Goal: Information Seeking & Learning: Learn about a topic

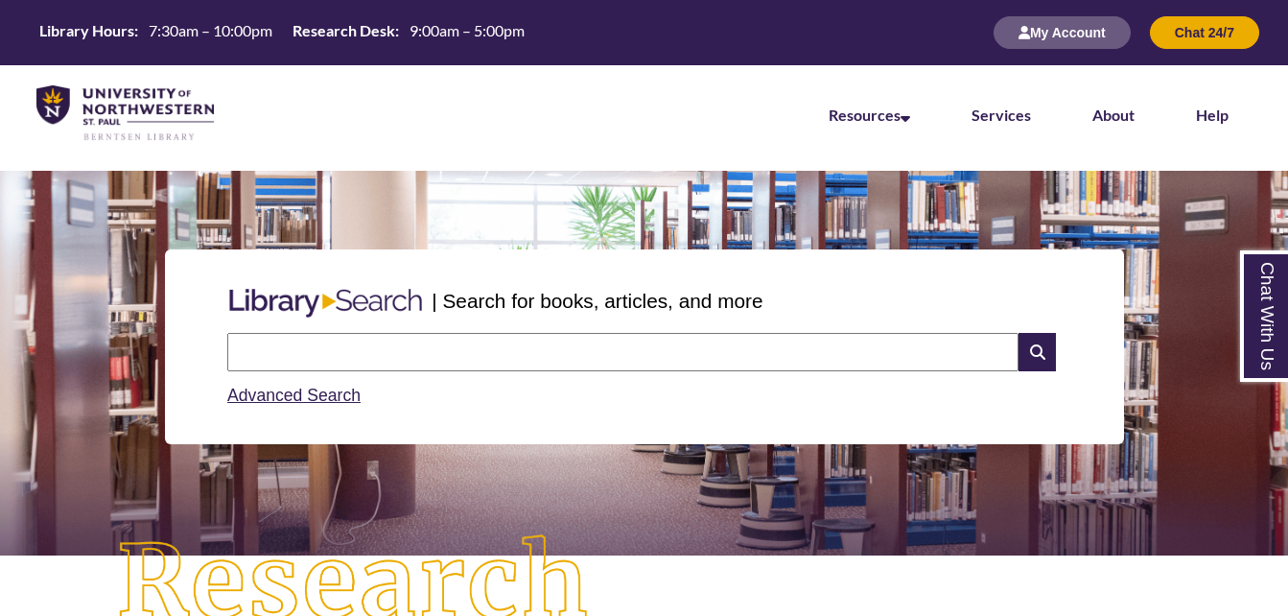
click at [290, 351] on input "text" at bounding box center [622, 352] width 791 height 38
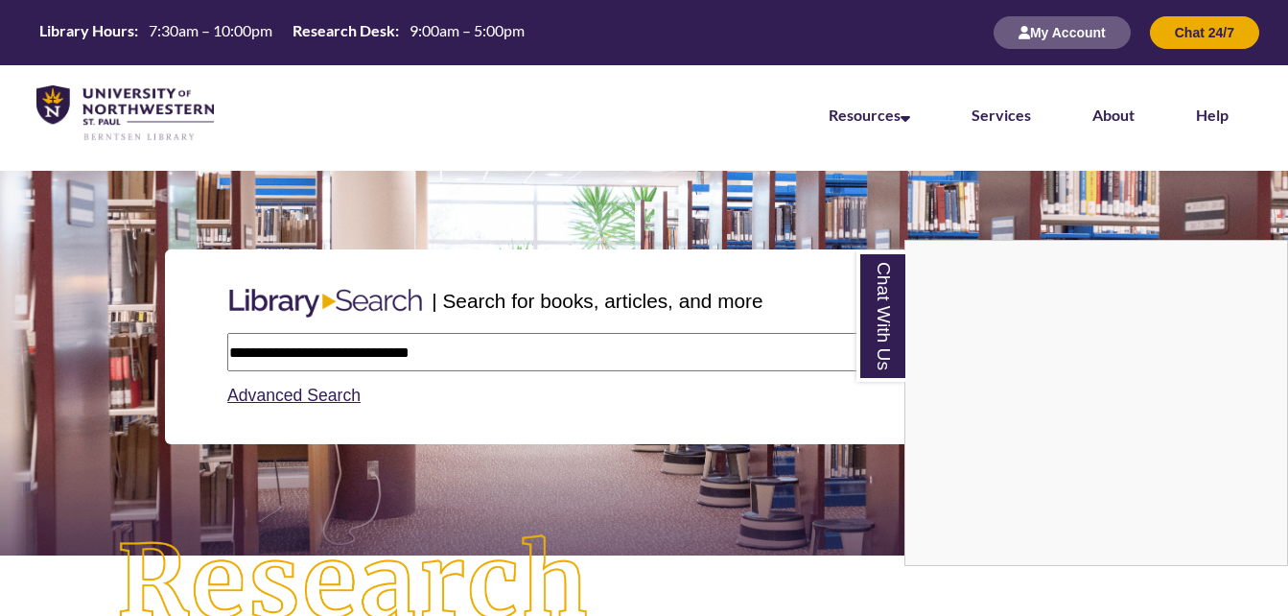
type input "**********"
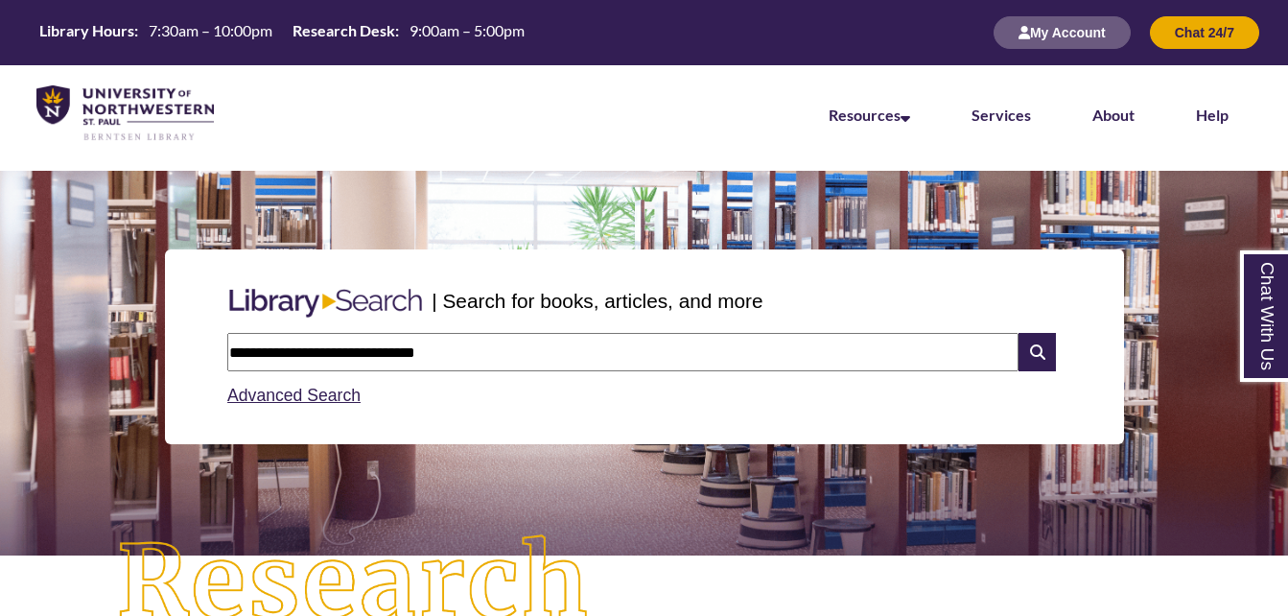
type input "**********"
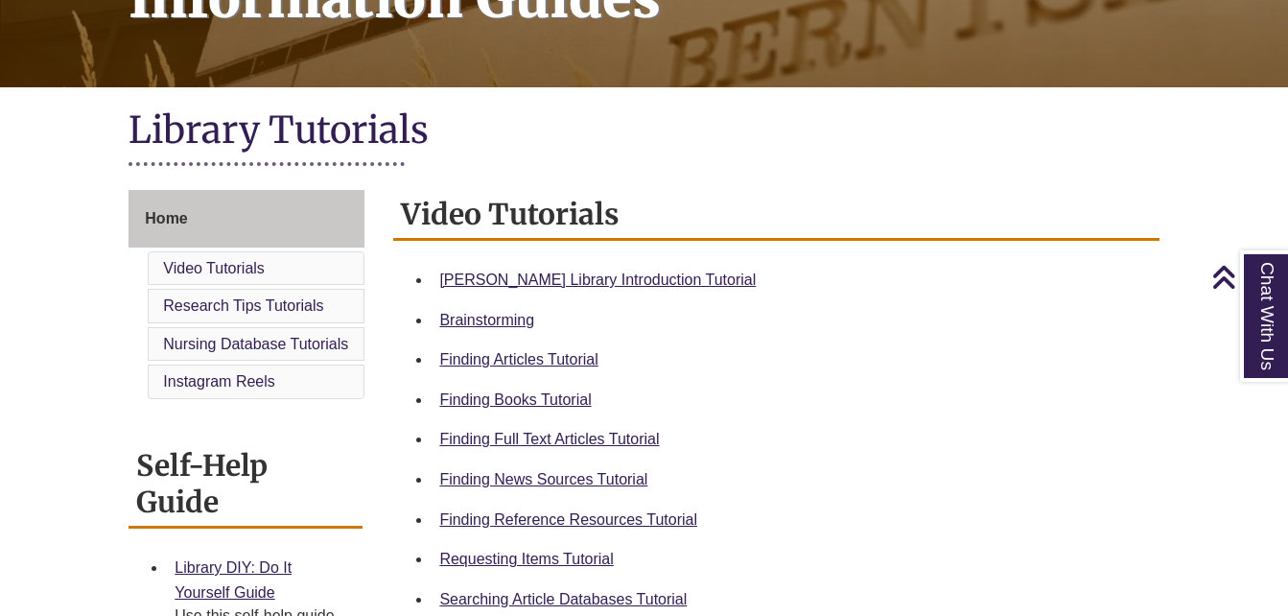
scroll to position [575, 0]
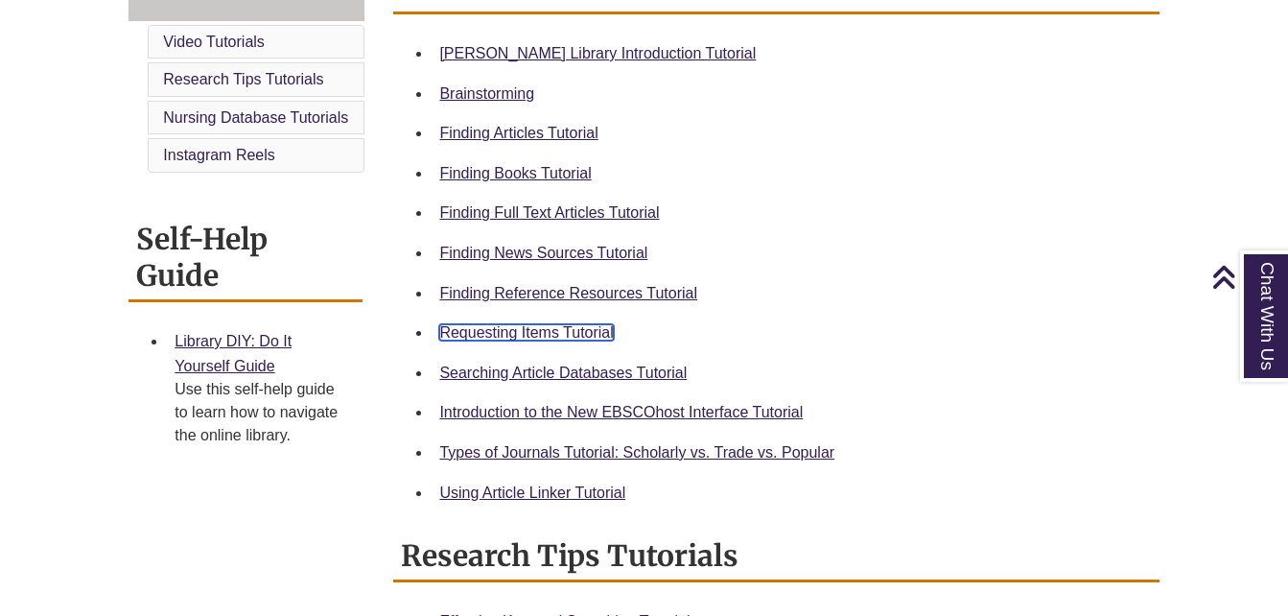
click at [510, 330] on link "Requesting Items Tutorial" at bounding box center [526, 332] width 174 height 16
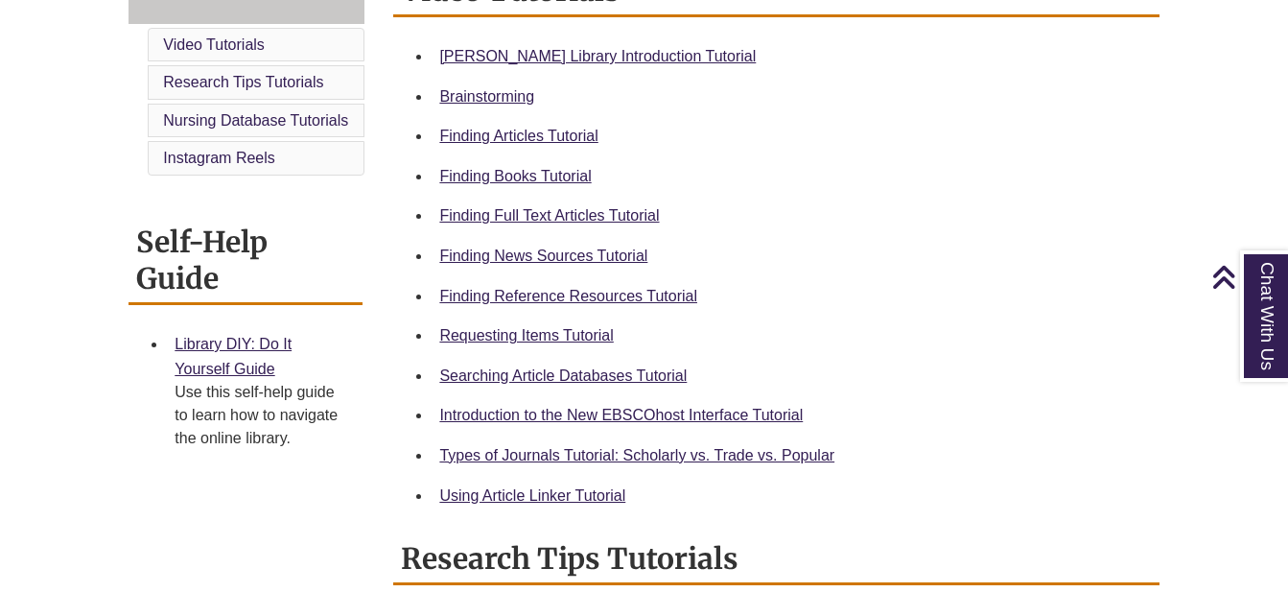
scroll to position [574, 0]
click at [605, 455] on link "Types of Journals Tutorial: Scholarly vs. Trade vs. Popular" at bounding box center [636, 454] width 395 height 16
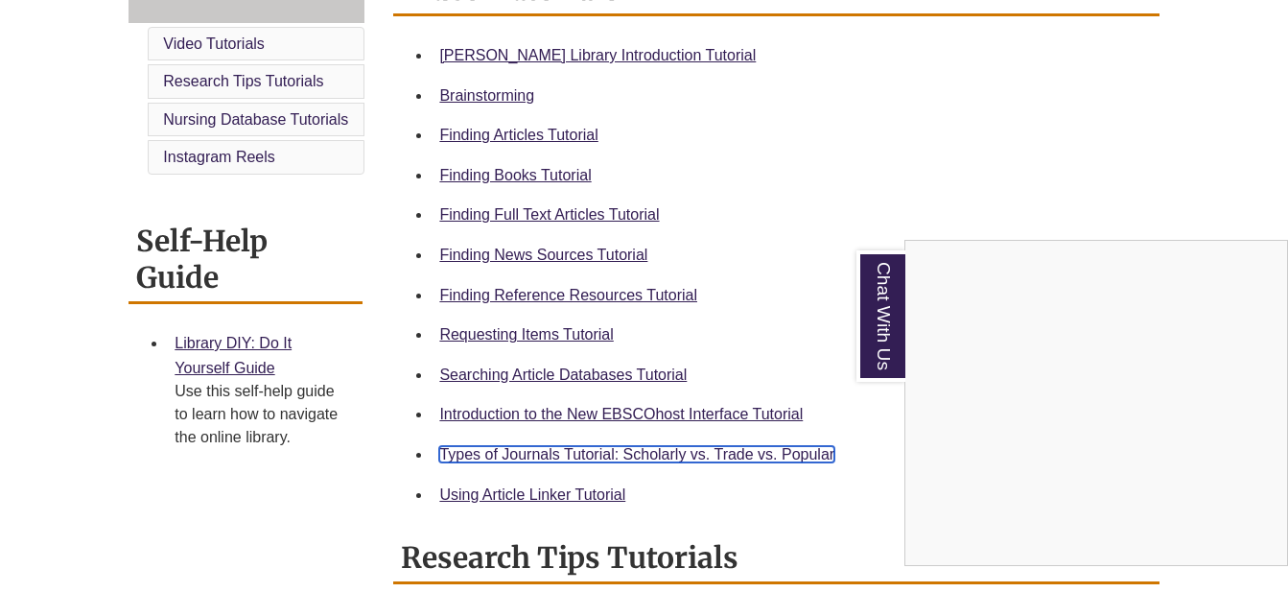
scroll to position [0, 0]
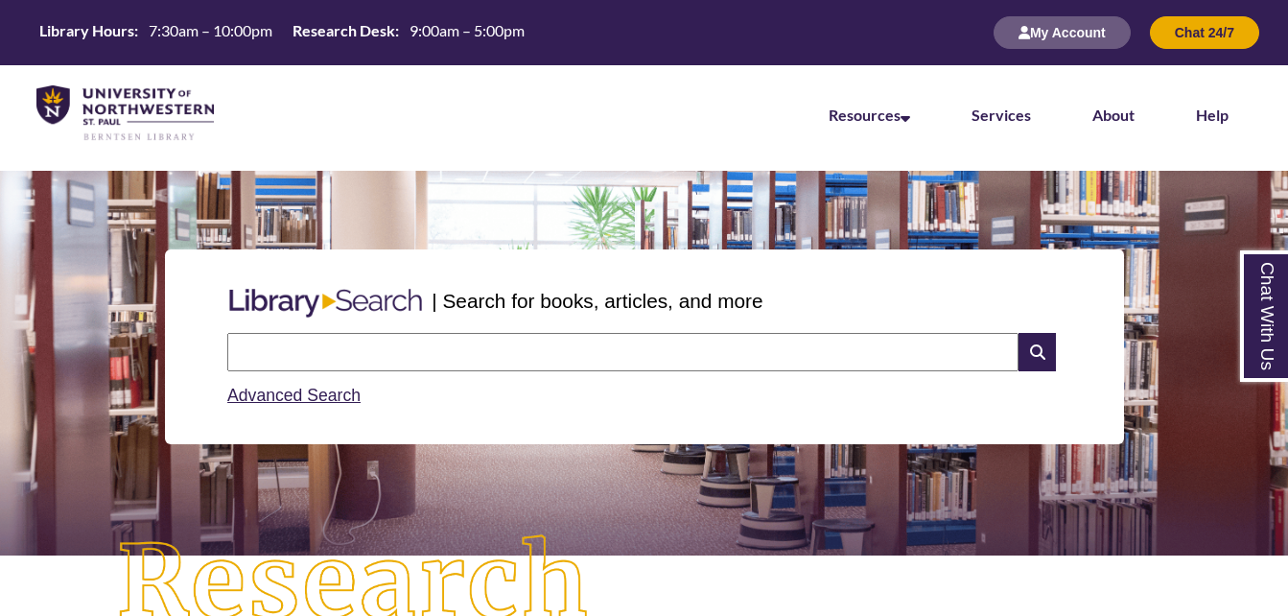
drag, startPoint x: 464, startPoint y: 343, endPoint x: 344, endPoint y: 343, distance: 119.9
click at [344, 343] on input "text" at bounding box center [622, 352] width 791 height 38
type input "**********"
click at [509, 345] on input "**********" at bounding box center [622, 352] width 791 height 38
click at [582, 344] on input "text" at bounding box center [622, 352] width 791 height 38
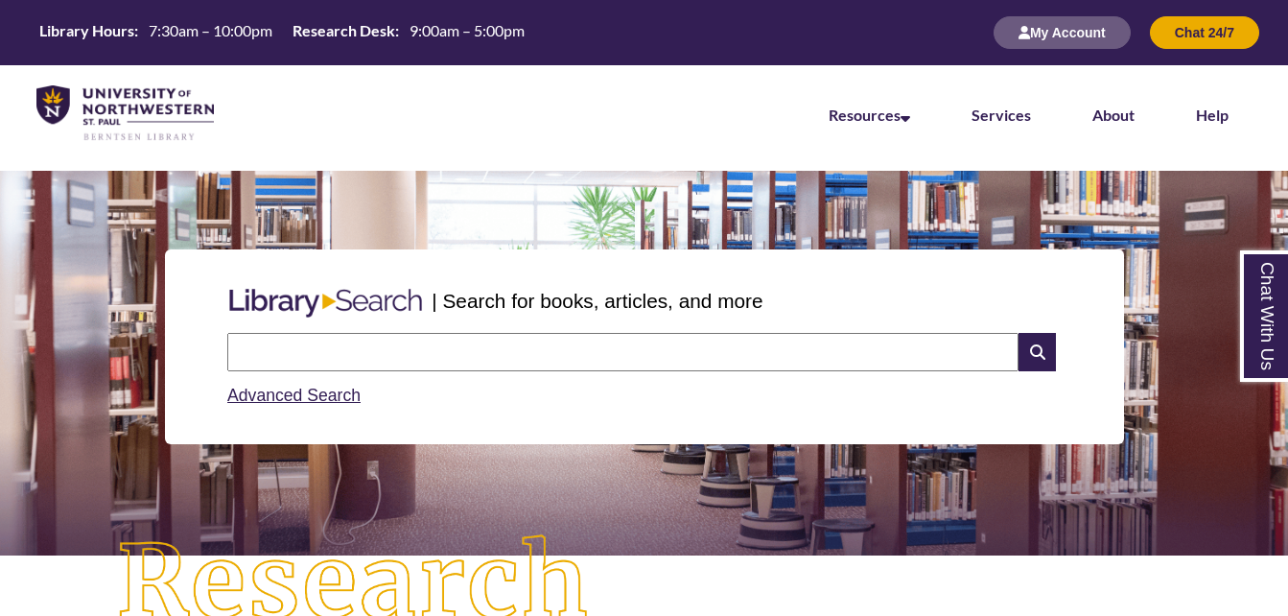
type input "**********"
click at [1049, 349] on icon at bounding box center [1036, 352] width 36 height 38
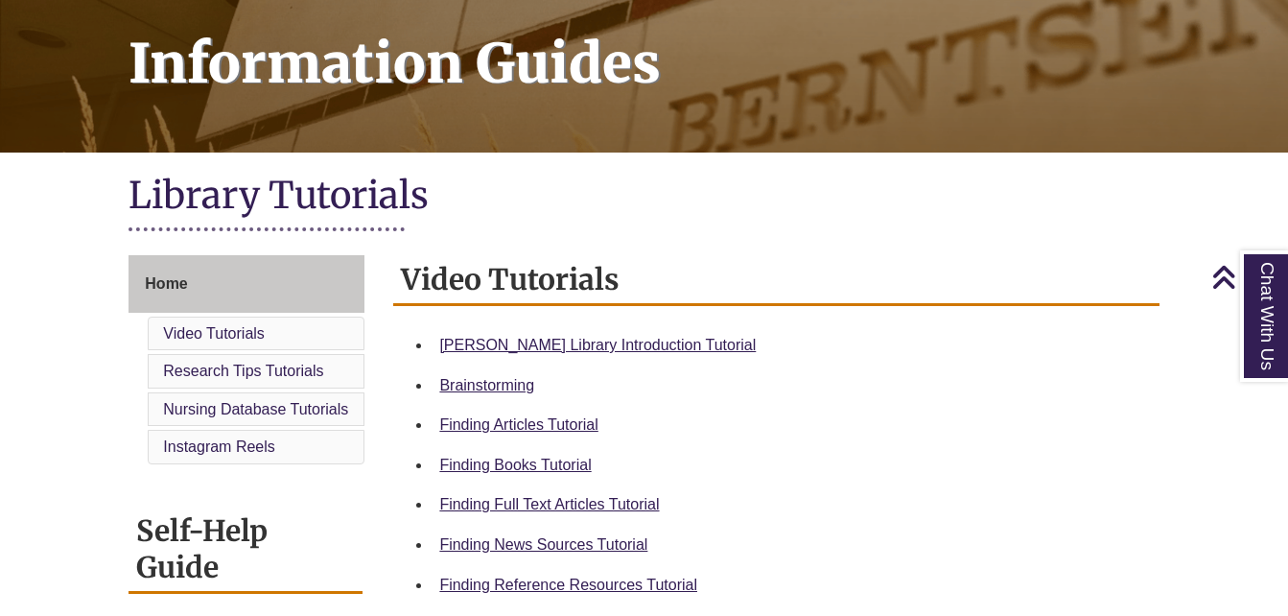
scroll to position [291, 0]
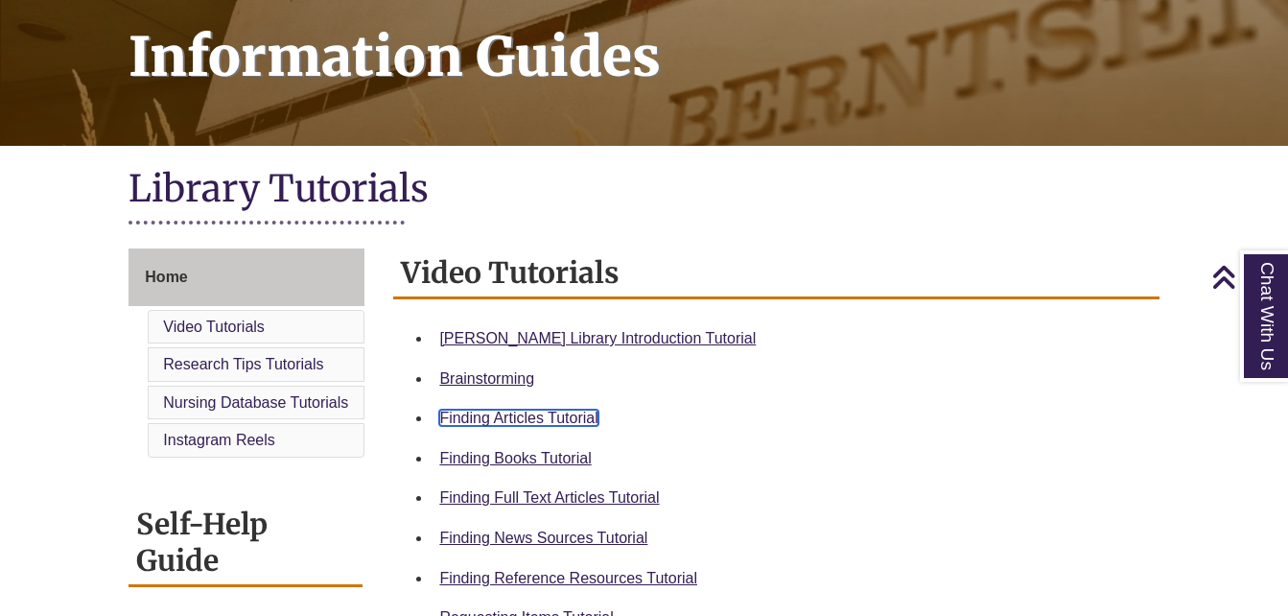
click at [564, 415] on link "Finding Articles Tutorial" at bounding box center [518, 418] width 158 height 16
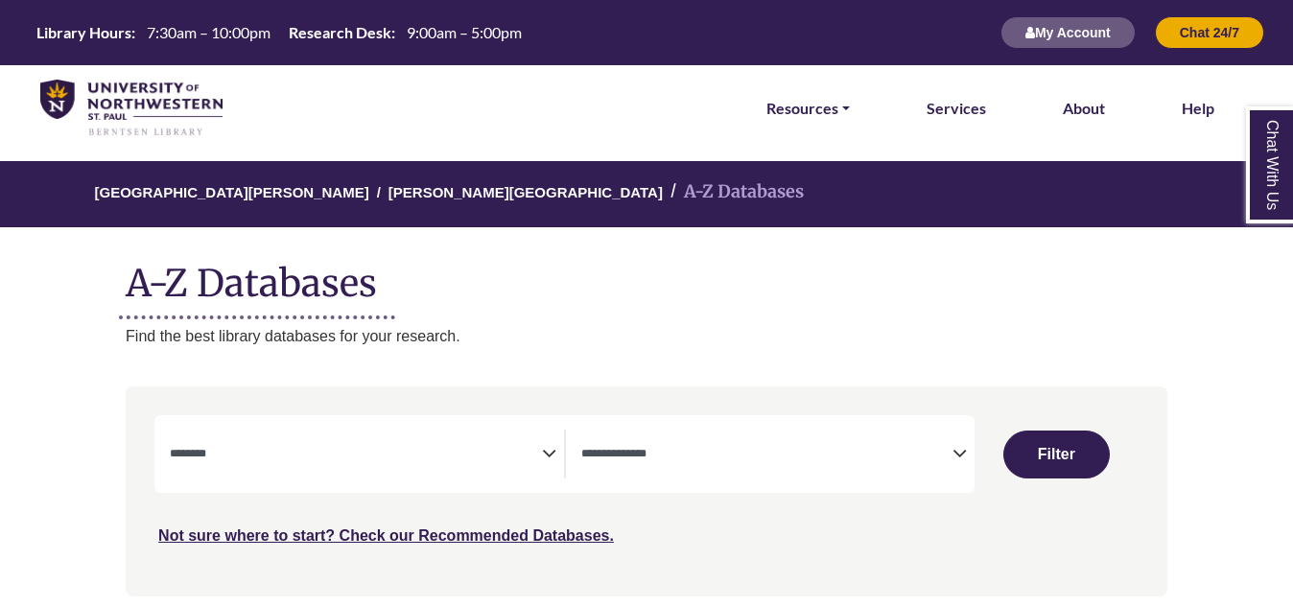
select select "Database Subject Filter"
select select "Database Types Filter"
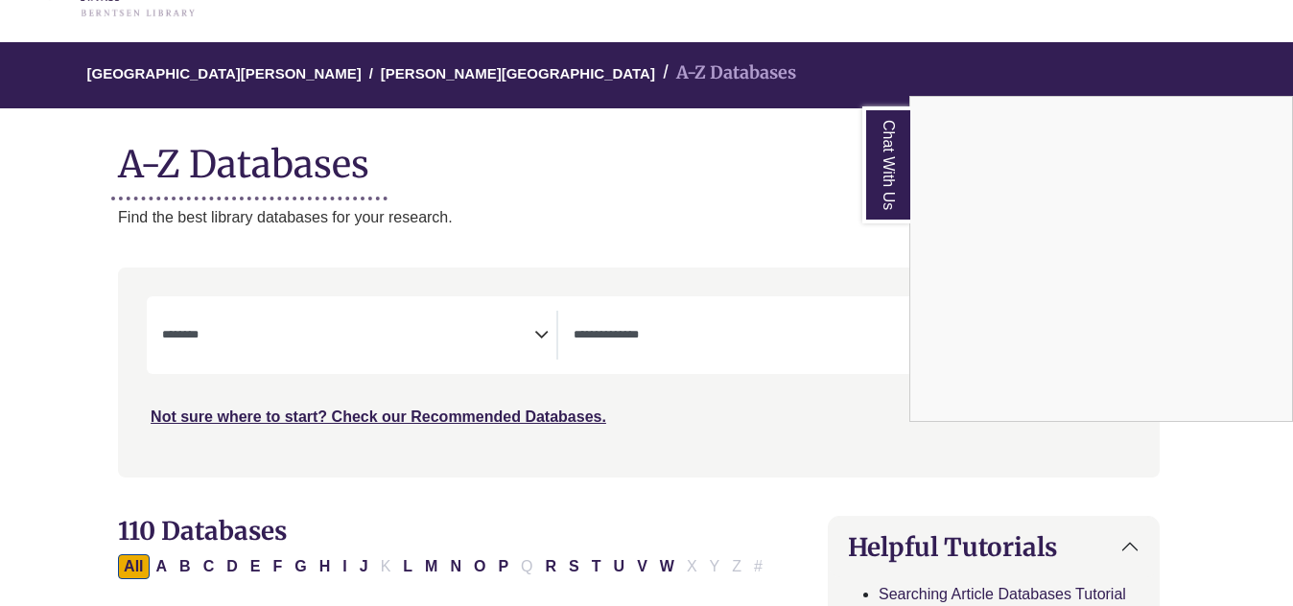
scroll to position [120, 9]
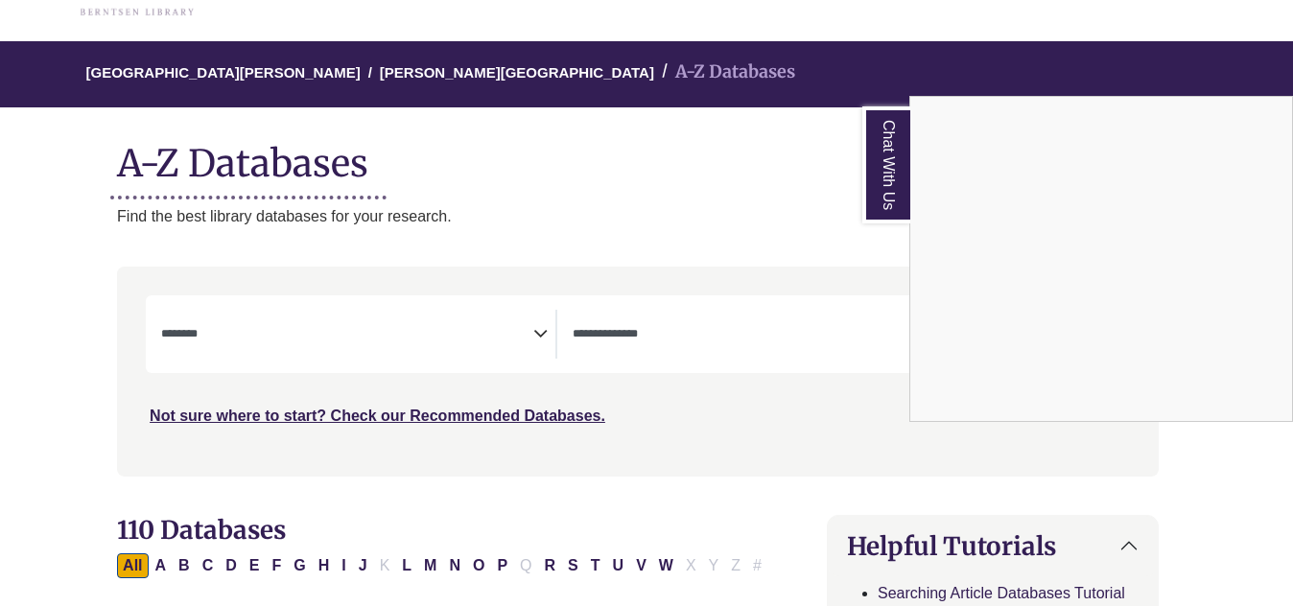
click at [482, 332] on div "Chat With Us" at bounding box center [646, 303] width 1293 height 606
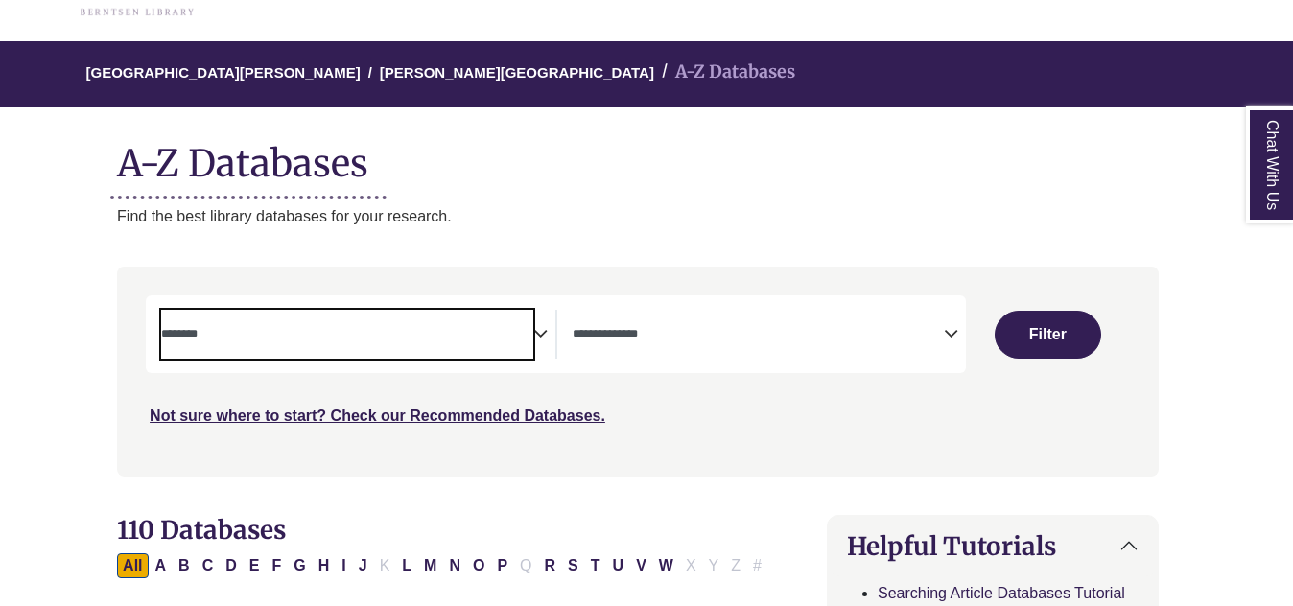
click at [532, 324] on span "Search filters" at bounding box center [346, 334] width 371 height 49
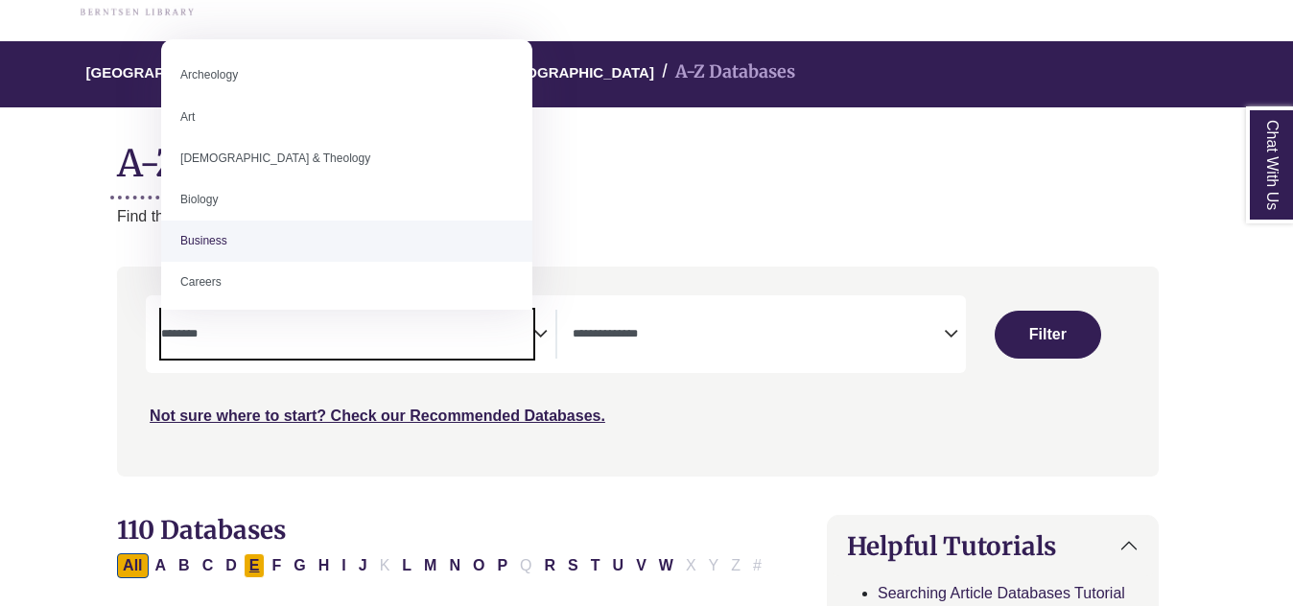
click at [249, 557] on button "E" at bounding box center [255, 565] width 22 height 25
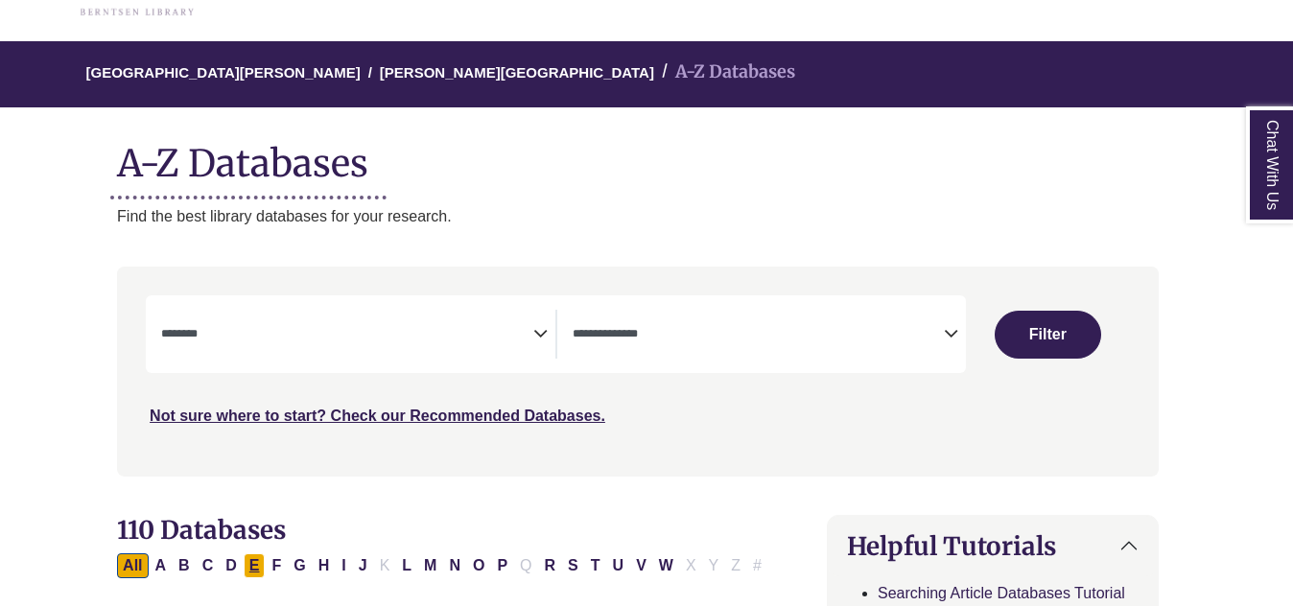
select select "Database Subject Filter"
select select "Database Types Filter"
click at [434, 339] on textarea "Search" at bounding box center [346, 335] width 371 height 15
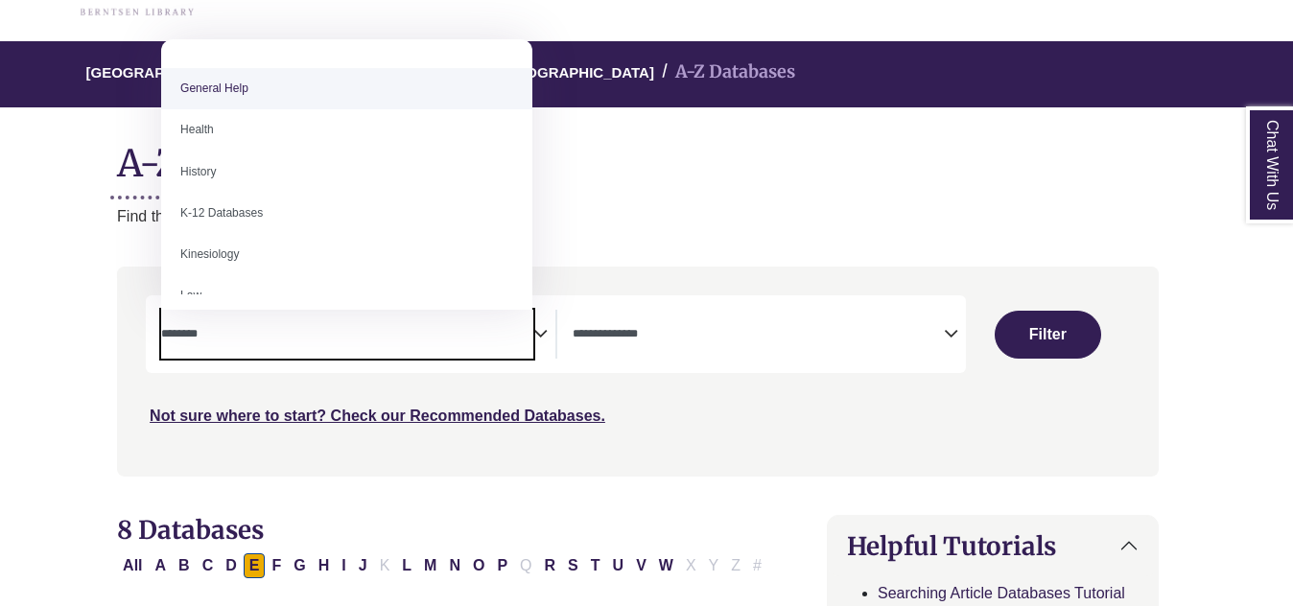
scroll to position [817, 0]
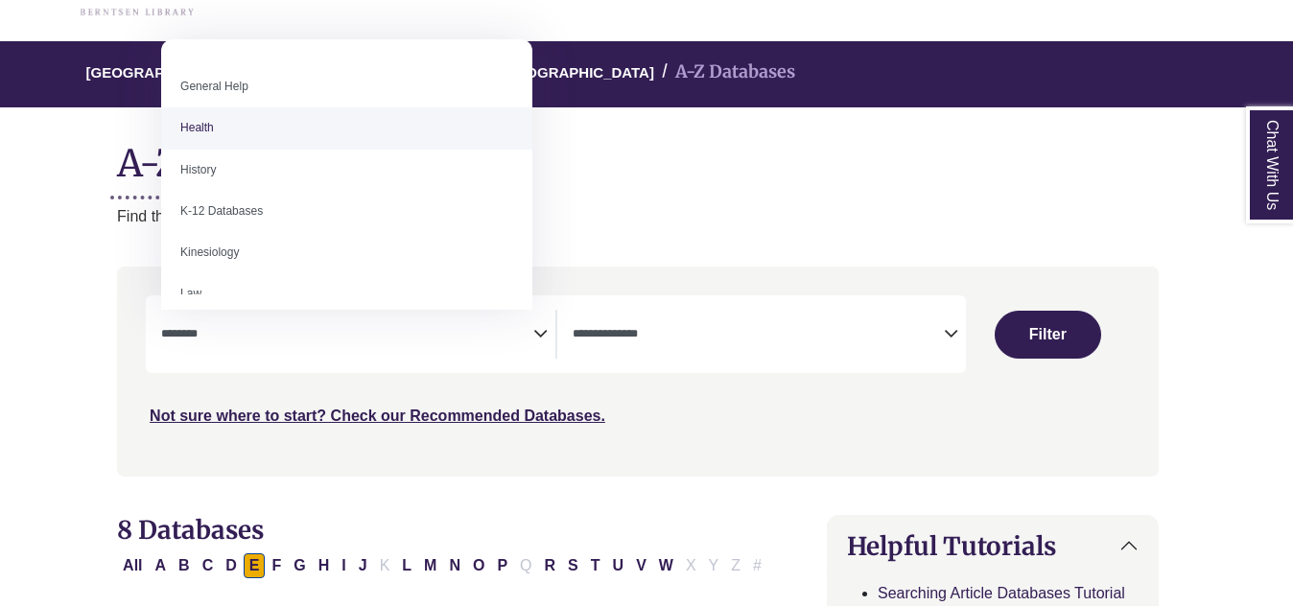
select select "*****"
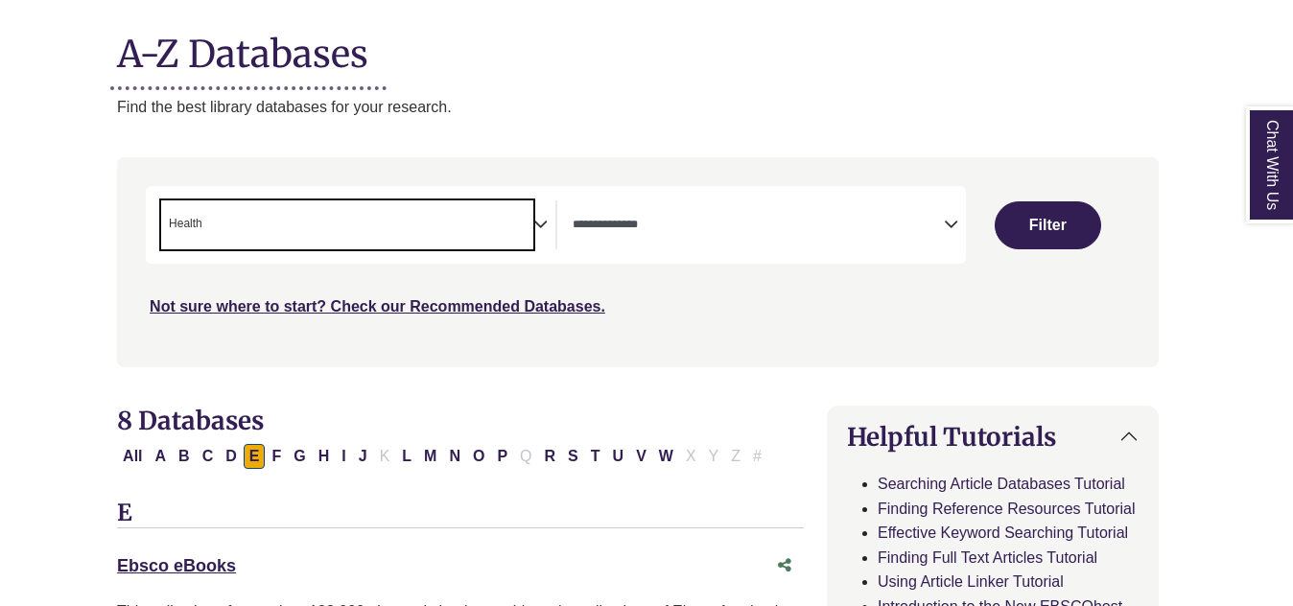
scroll to position [230, 9]
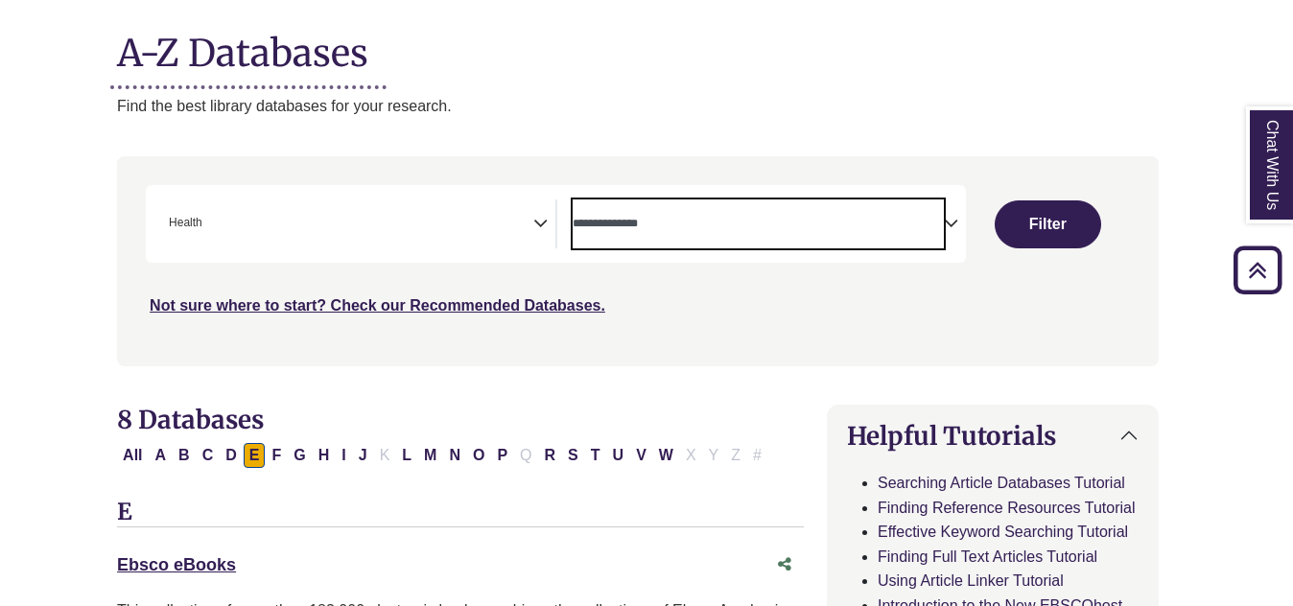
click at [851, 229] on textarea "Search" at bounding box center [758, 225] width 371 height 15
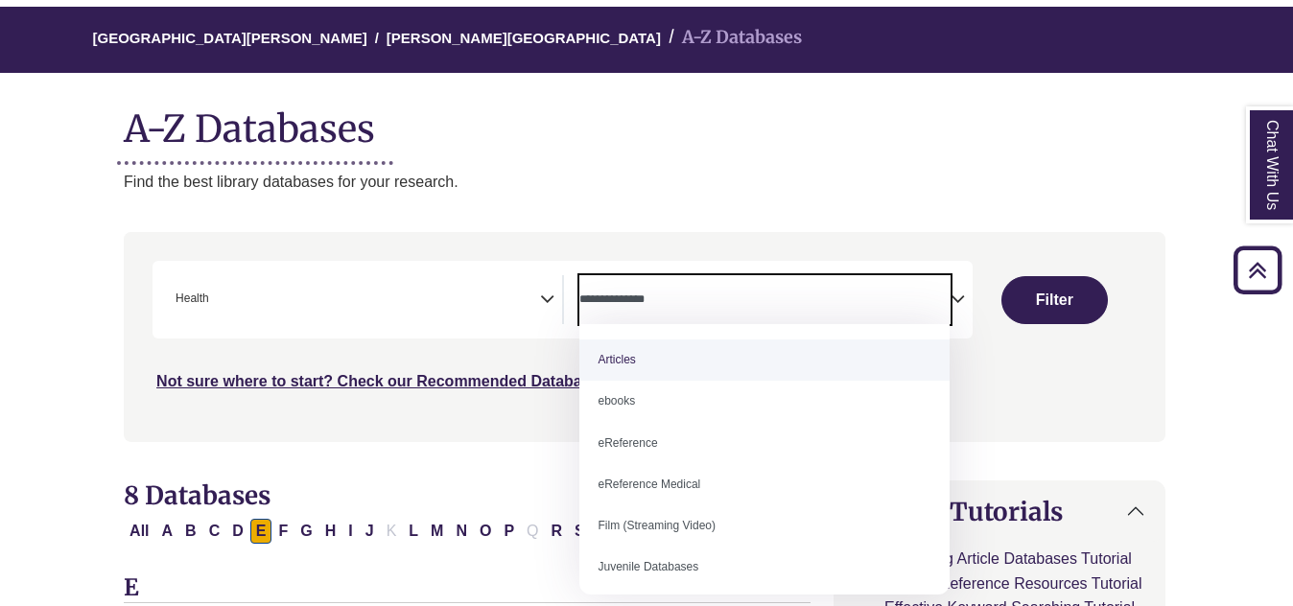
scroll to position [152, 1]
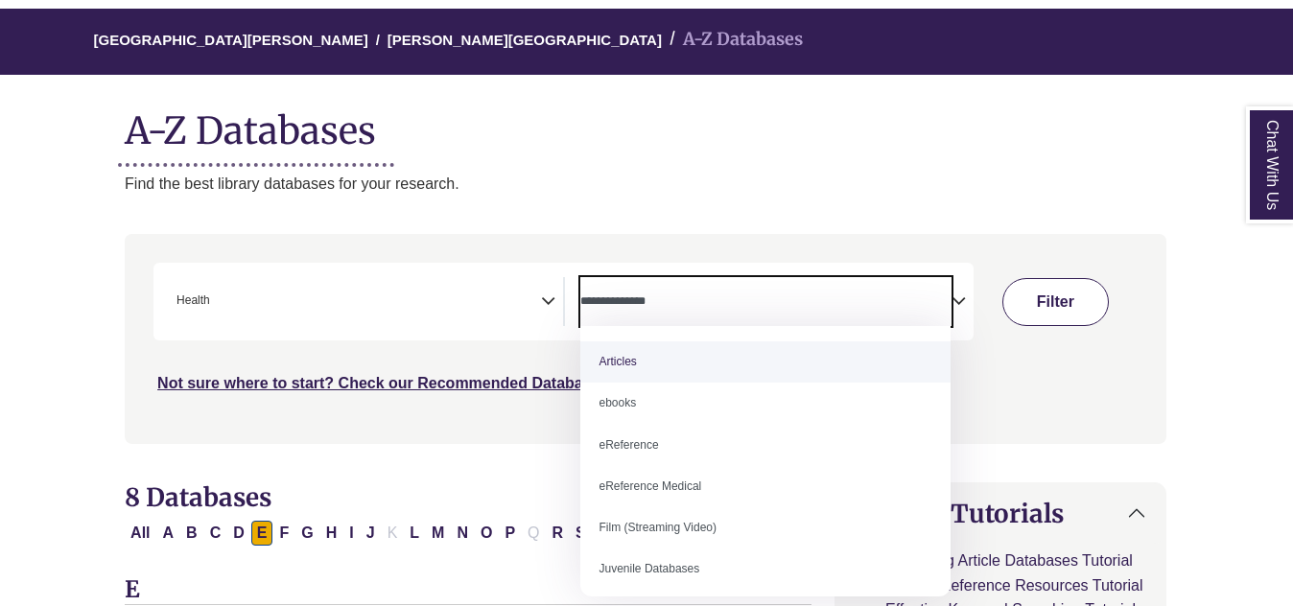
click at [1065, 296] on button "Filter" at bounding box center [1054, 302] width 105 height 48
select select "Database Types Filter"
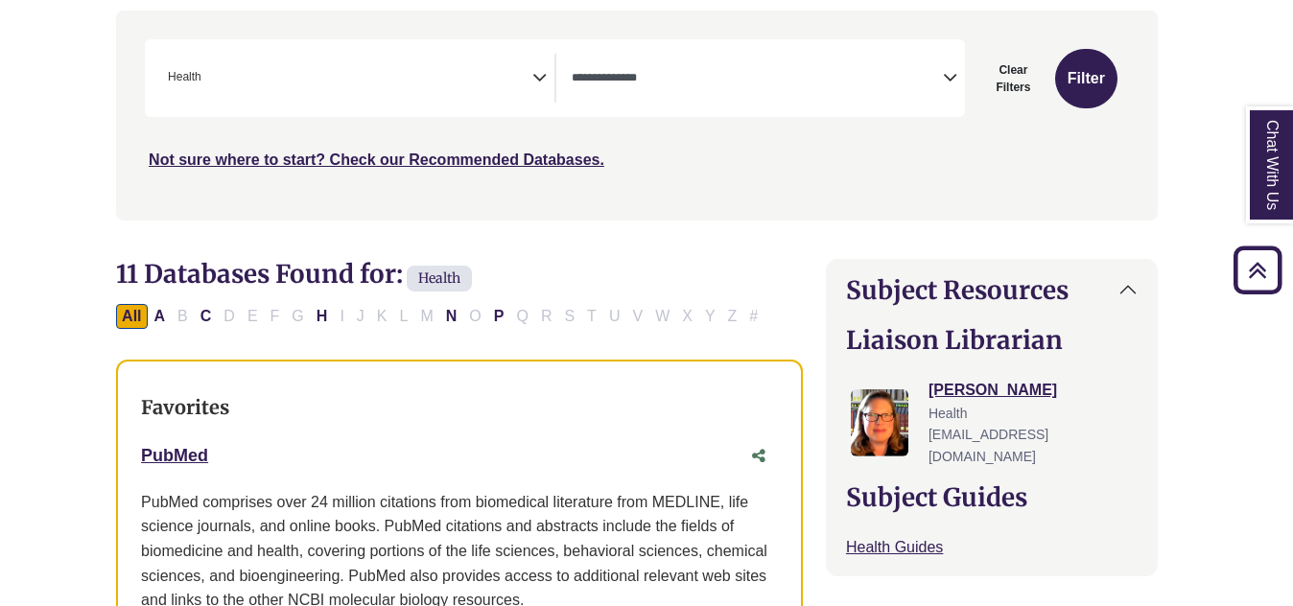
scroll to position [375, 10]
click at [536, 61] on icon "Search filters" at bounding box center [539, 75] width 14 height 29
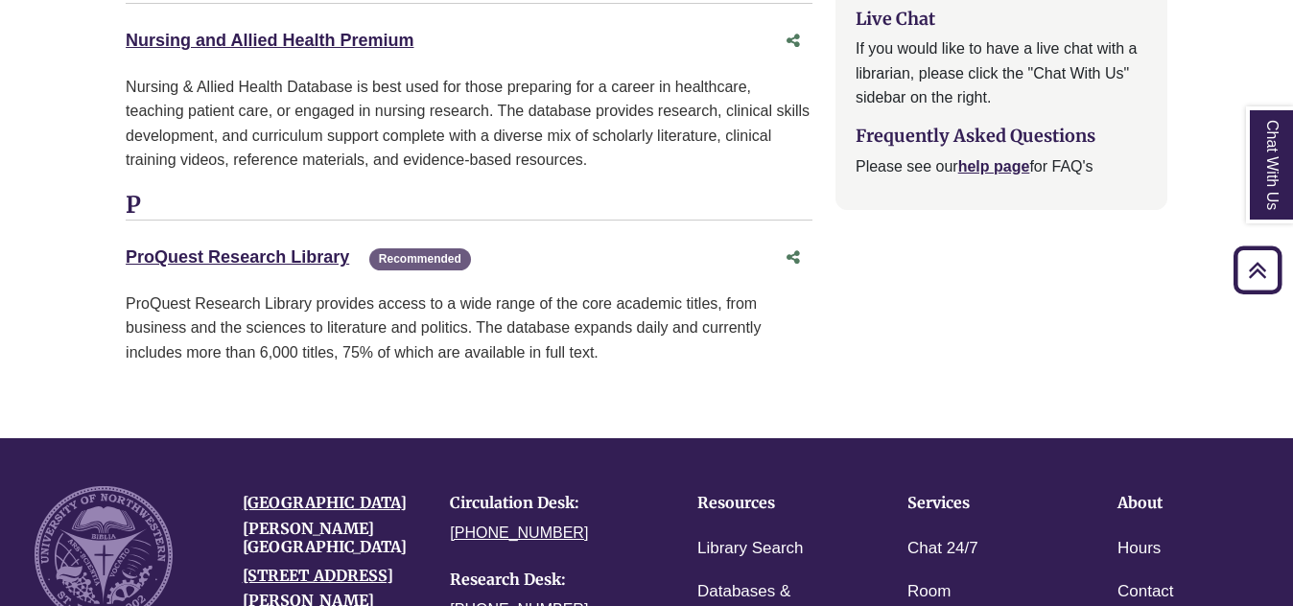
scroll to position [2787, 0]
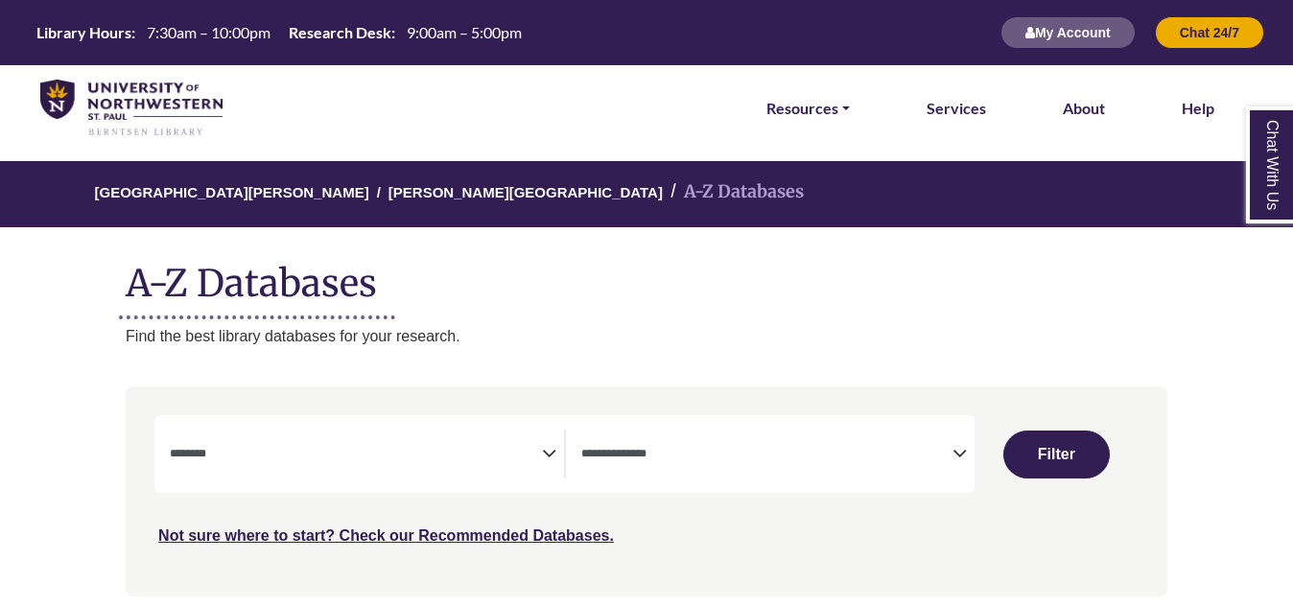
select select "Database Subject Filter"
select select "Database Types Filter"
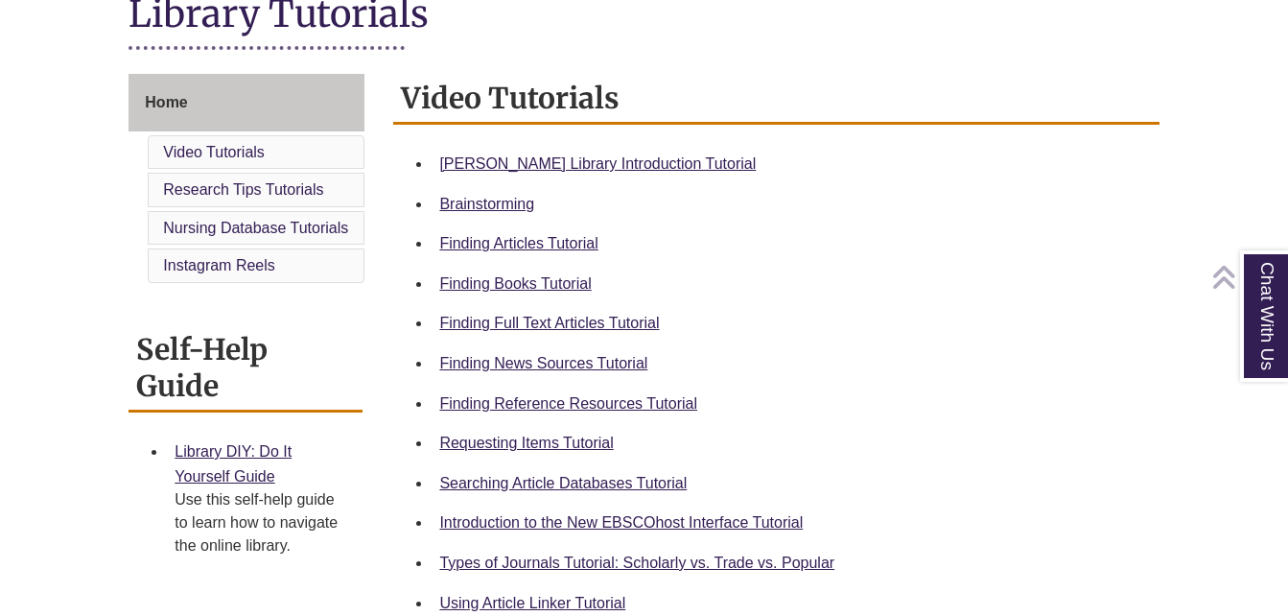
scroll to position [476, 0]
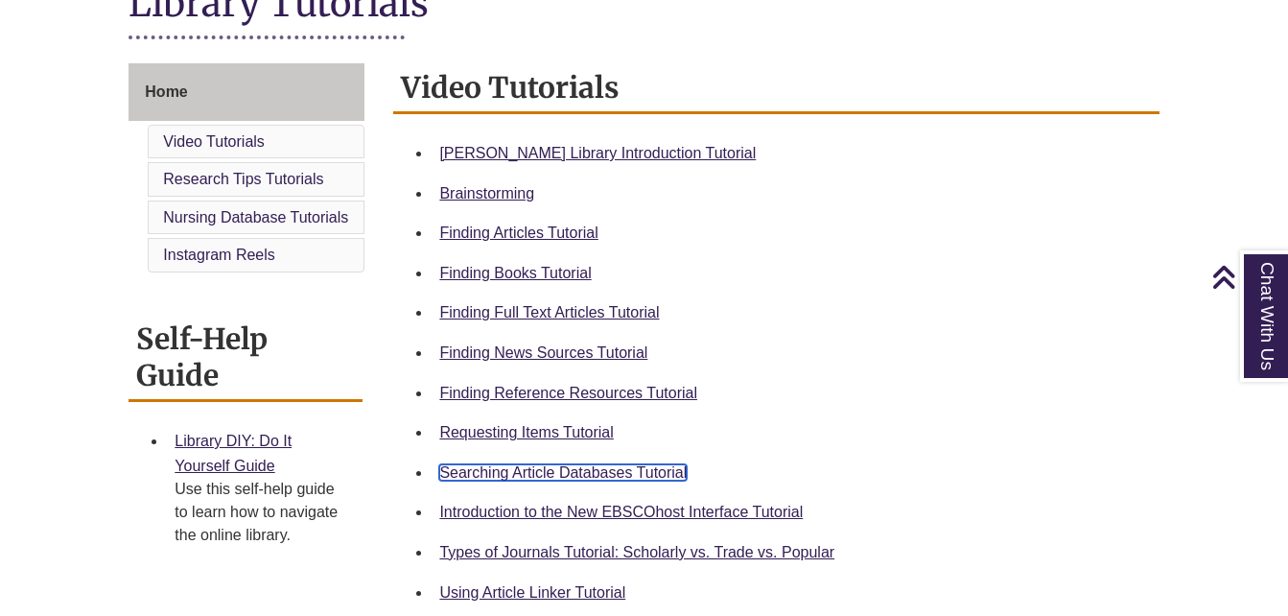
click at [479, 464] on link "Searching Article Databases Tutorial" at bounding box center [562, 472] width 247 height 16
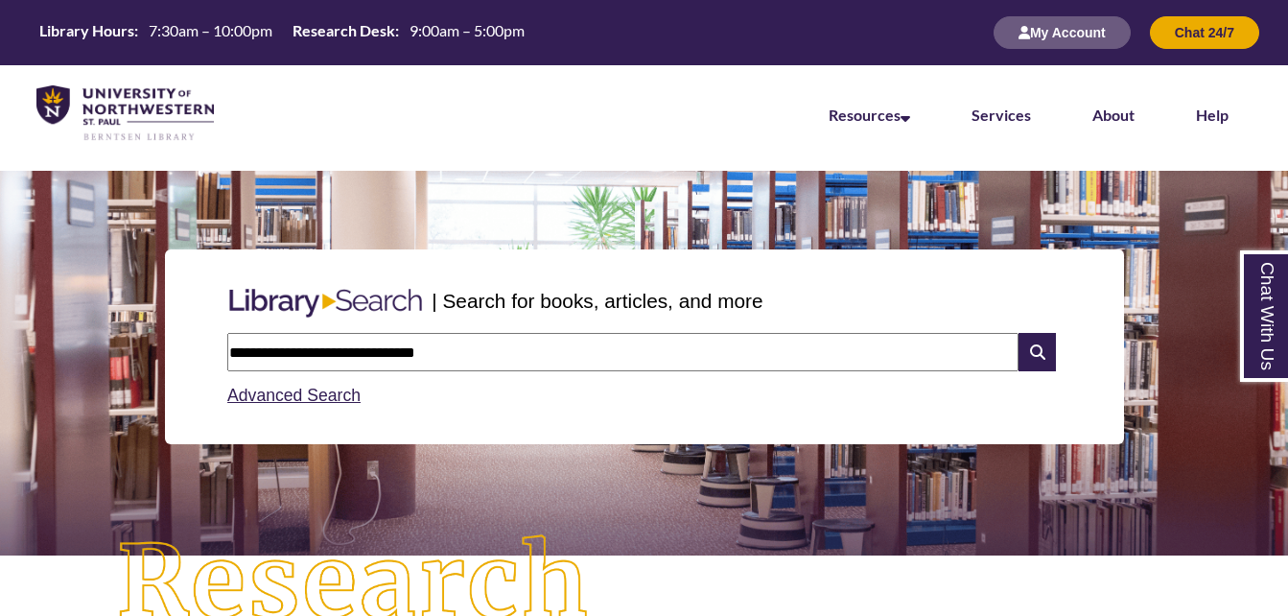
click at [488, 349] on input "**********" at bounding box center [622, 352] width 791 height 38
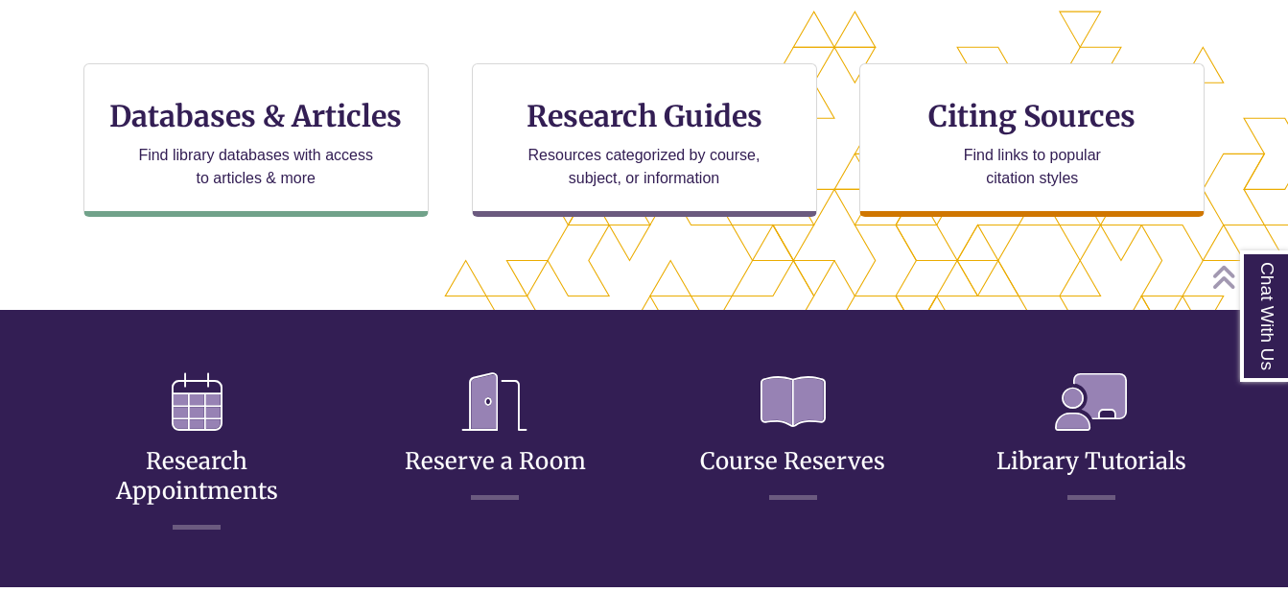
scroll to position [673, 1125]
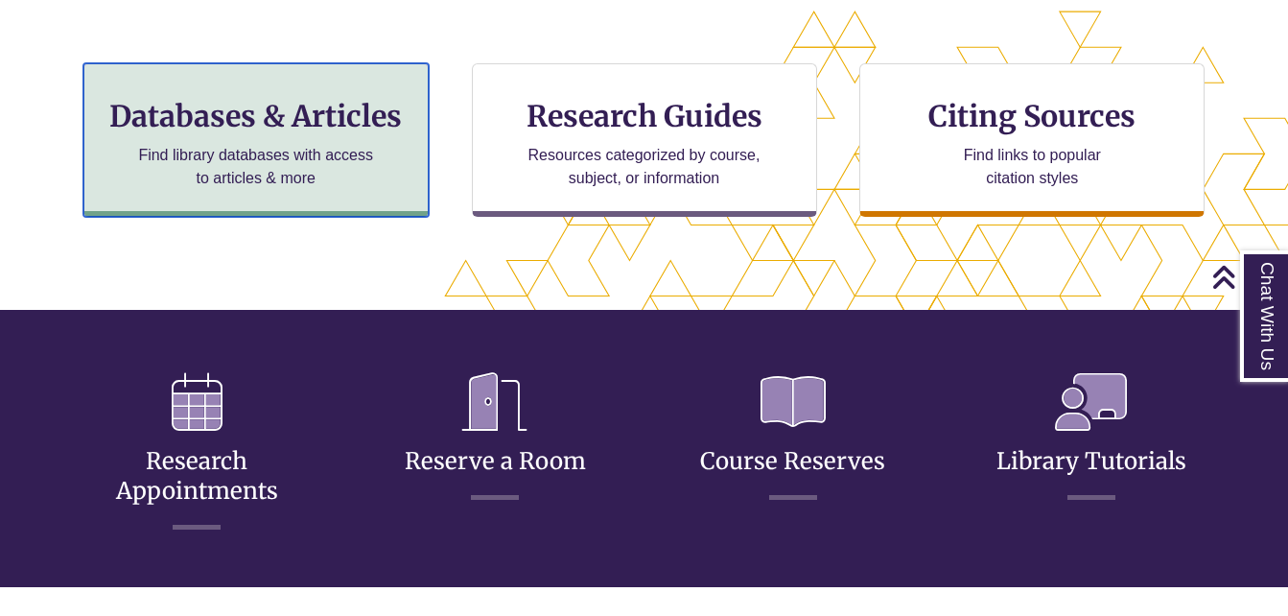
click at [255, 124] on h3 "Databases & Articles" at bounding box center [256, 116] width 313 height 36
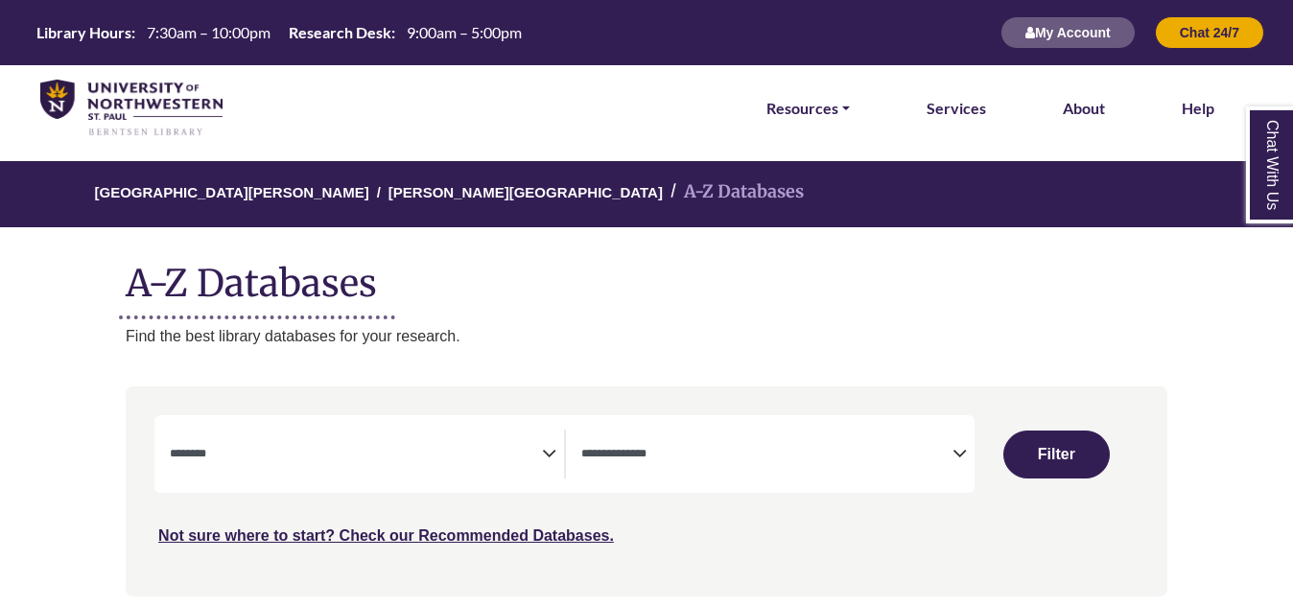
select select "Database Subject Filter"
select select "Database Types Filter"
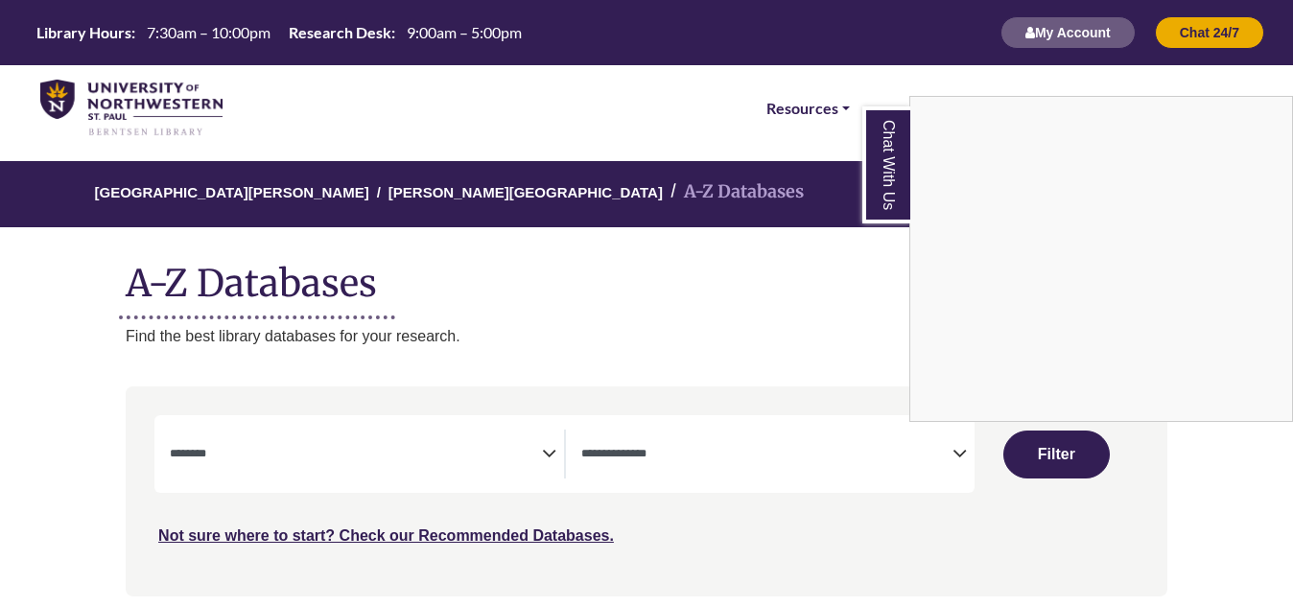
click at [466, 456] on div "Chat With Us" at bounding box center [646, 303] width 1293 height 606
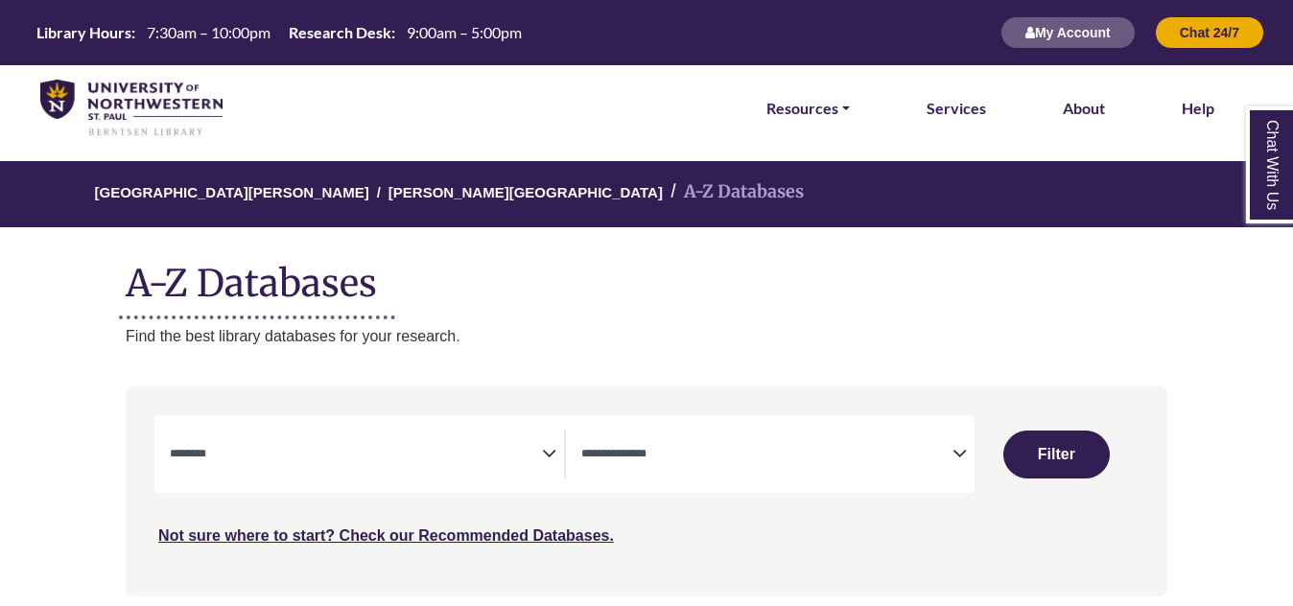
click at [544, 447] on icon "Search filters" at bounding box center [549, 450] width 14 height 29
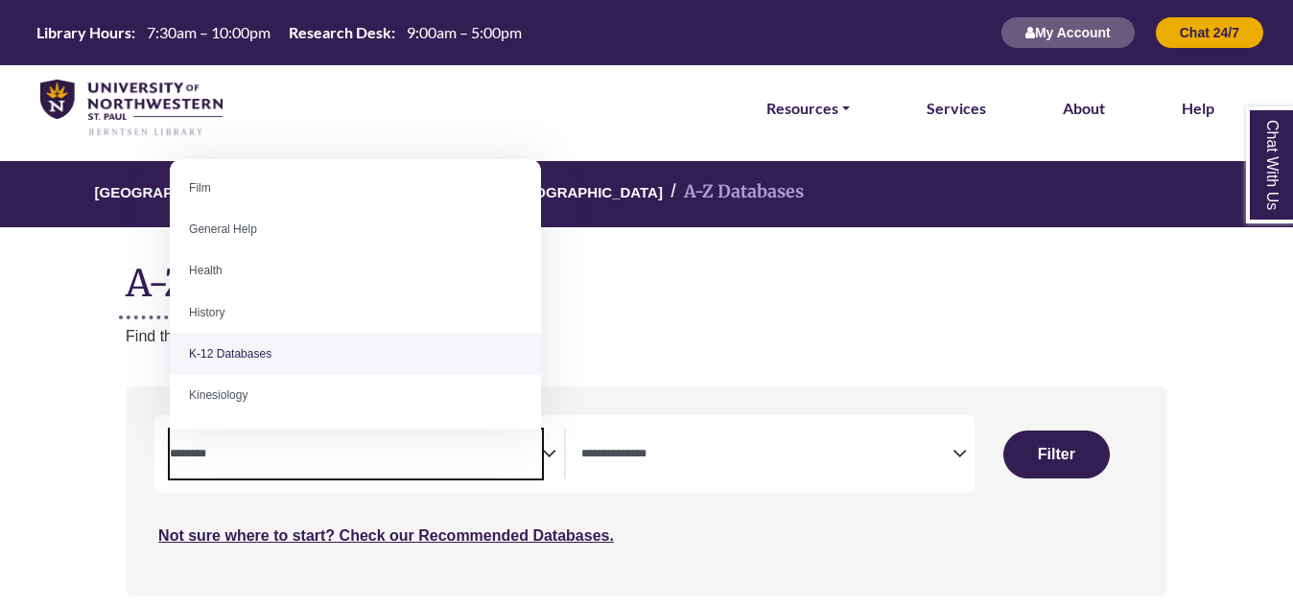
scroll to position [817, 0]
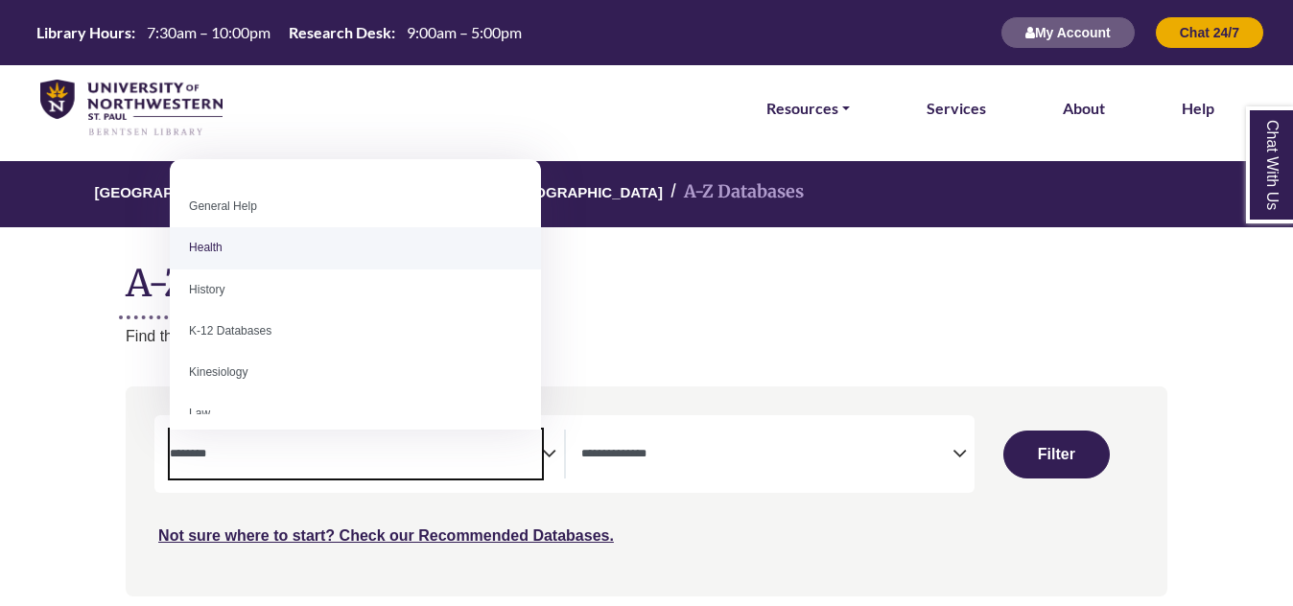
select select "*****"
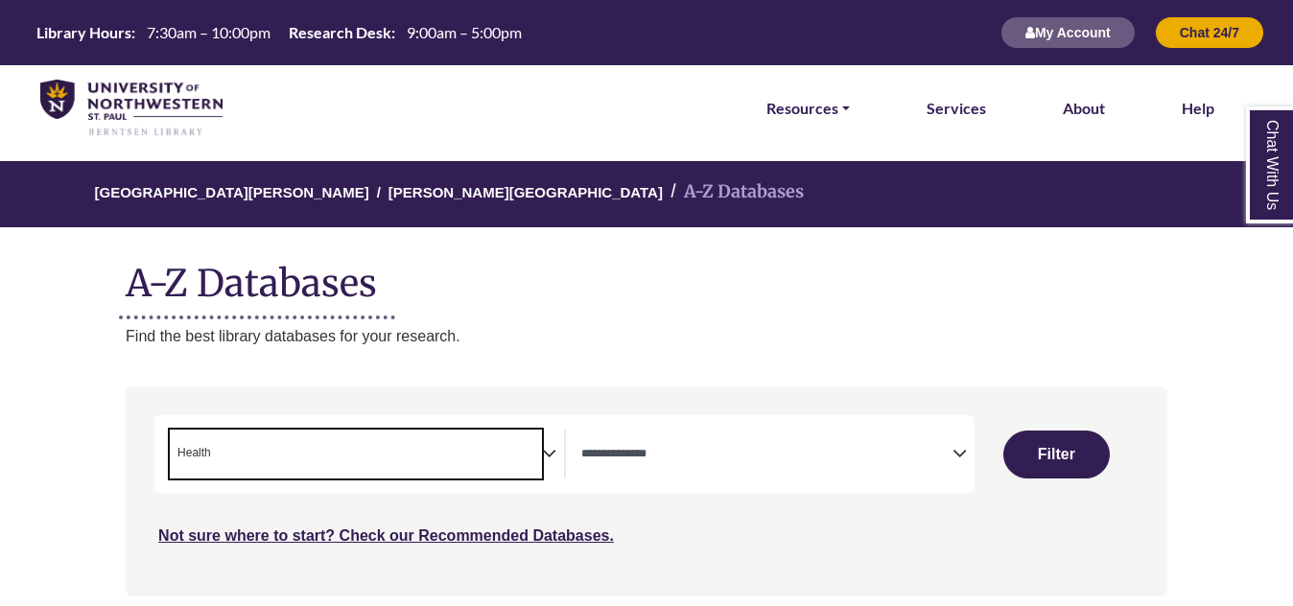
scroll to position [386, 0]
click at [958, 462] on icon "Search filters" at bounding box center [959, 450] width 14 height 29
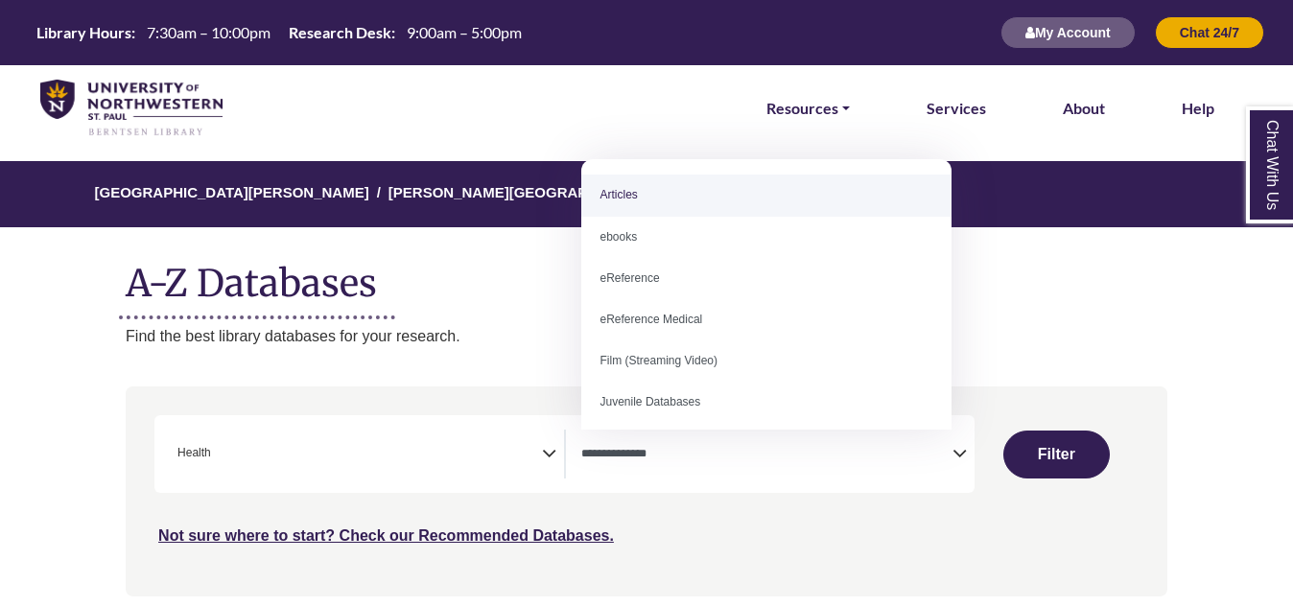
select select "*****"
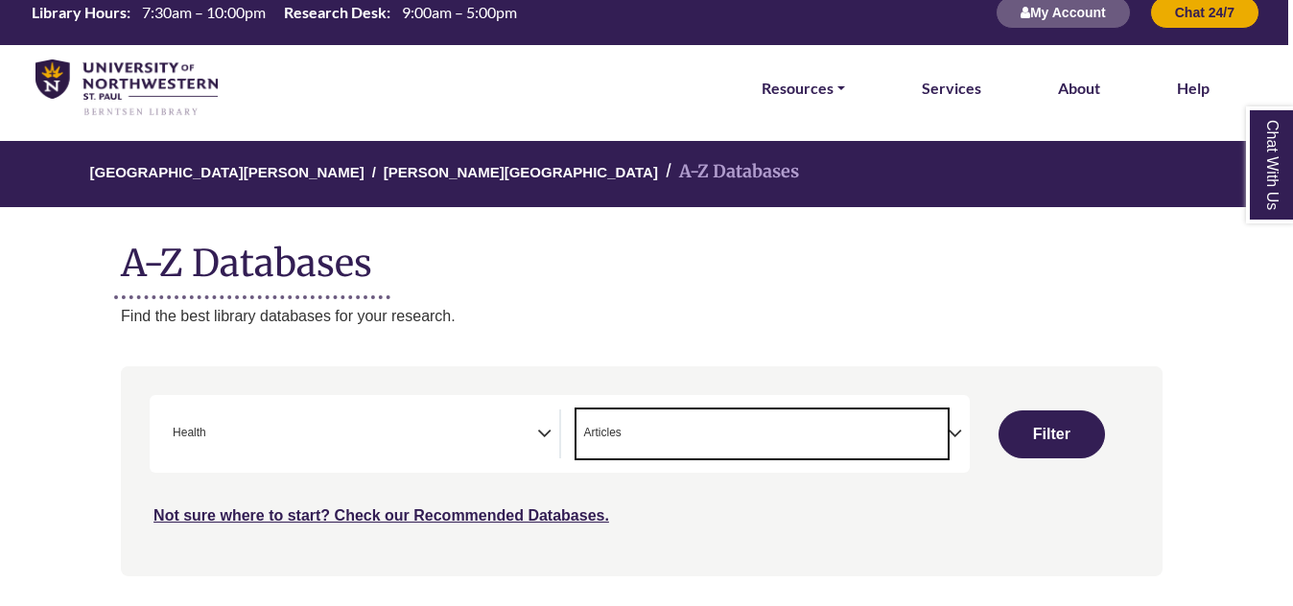
scroll to position [156, 10]
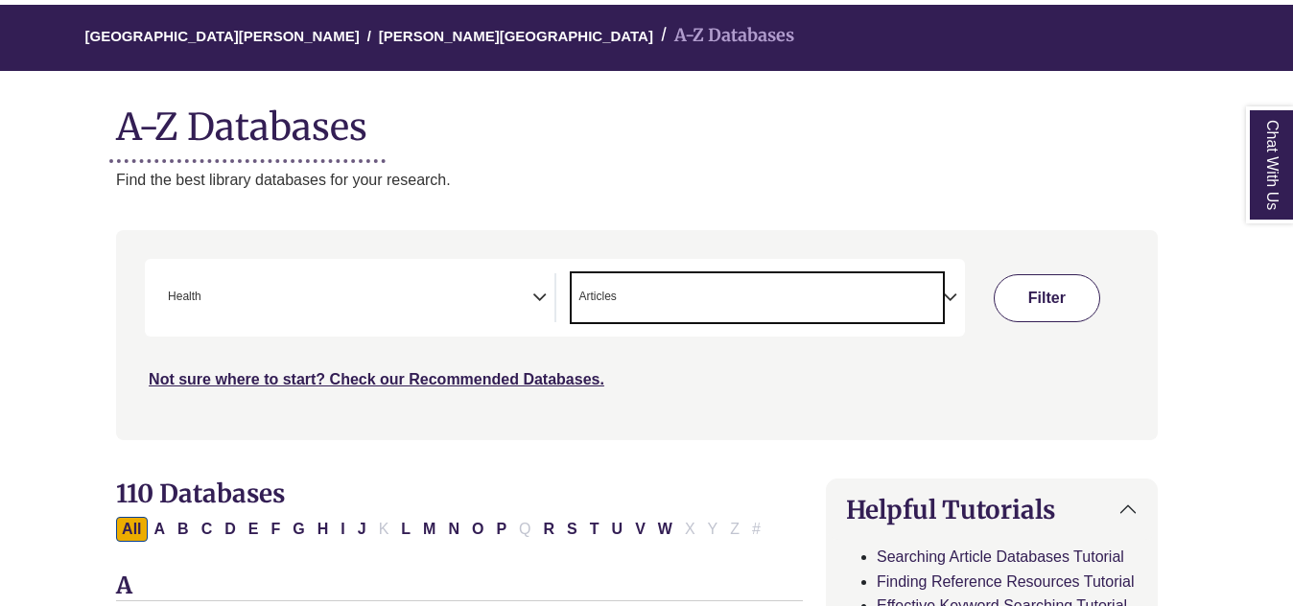
click at [1006, 299] on button "Filter" at bounding box center [1046, 298] width 105 height 48
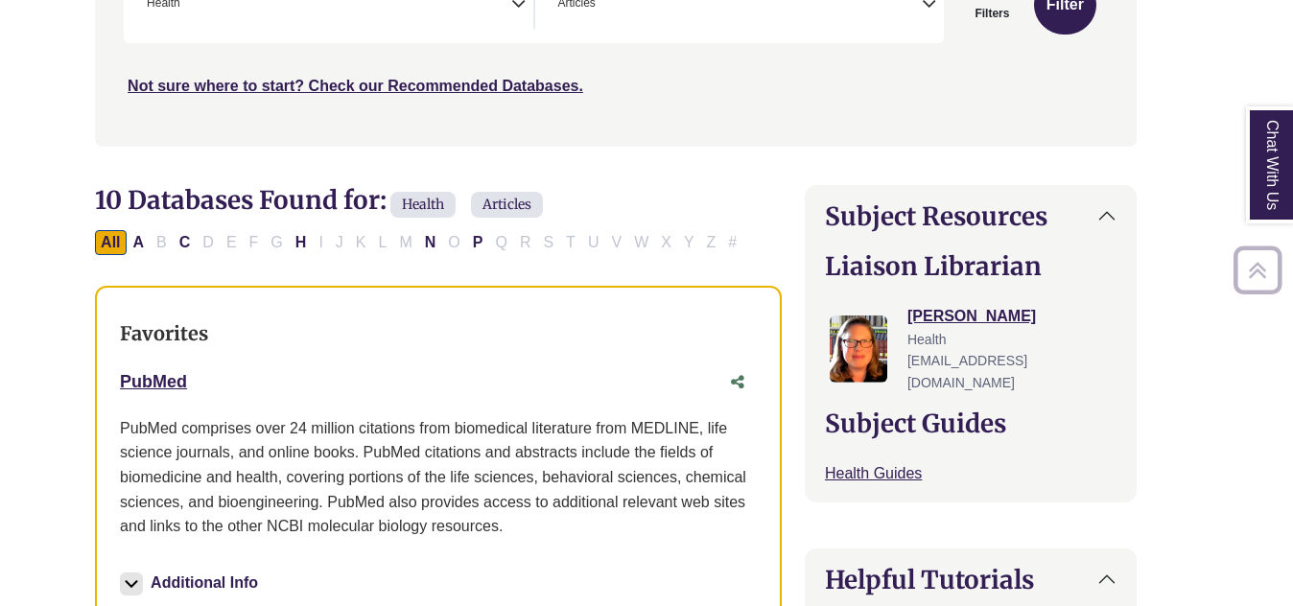
scroll to position [786, 31]
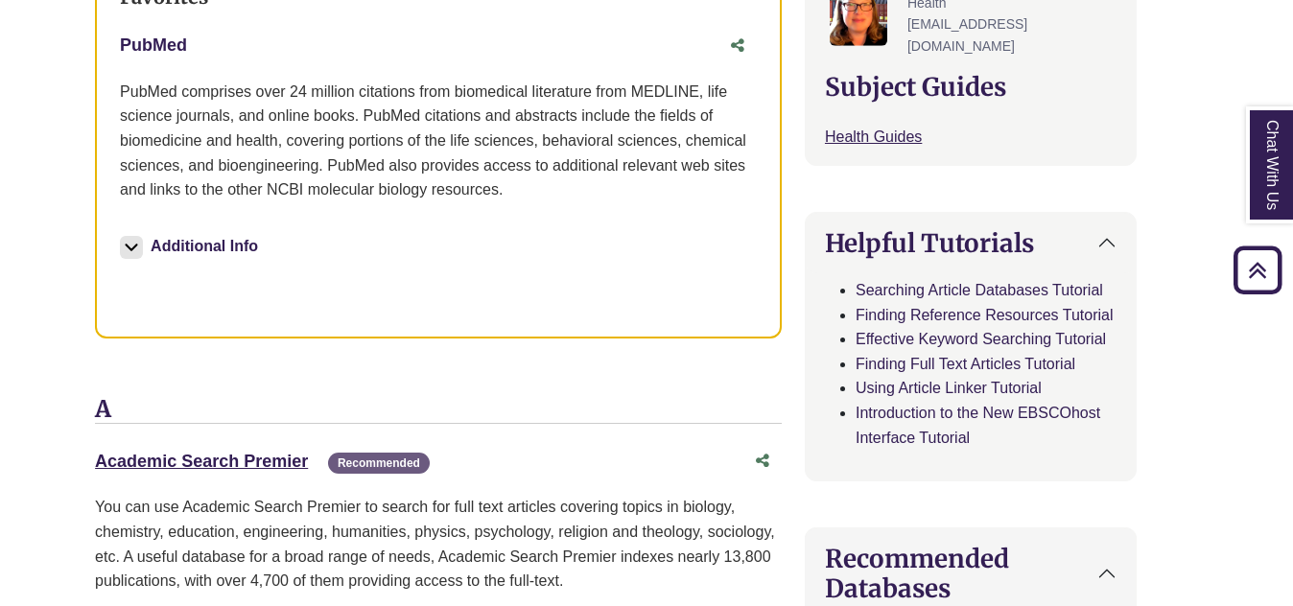
click at [127, 46] on link "PubMed This link opens in a new window" at bounding box center [153, 44] width 67 height 19
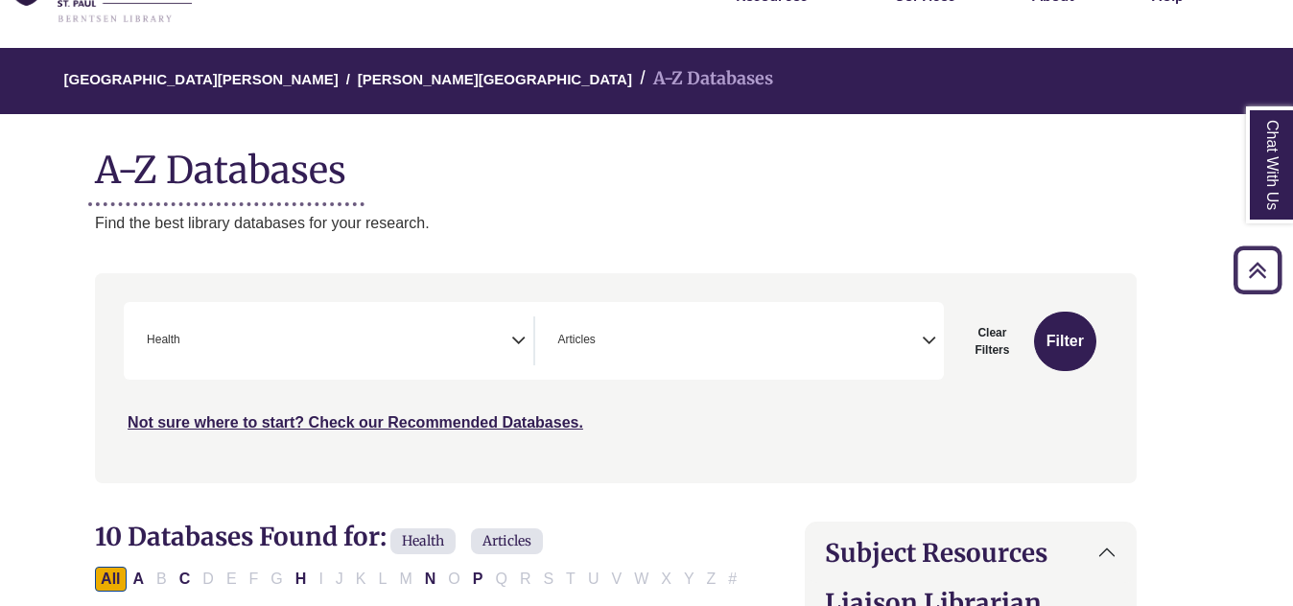
scroll to position [83, 31]
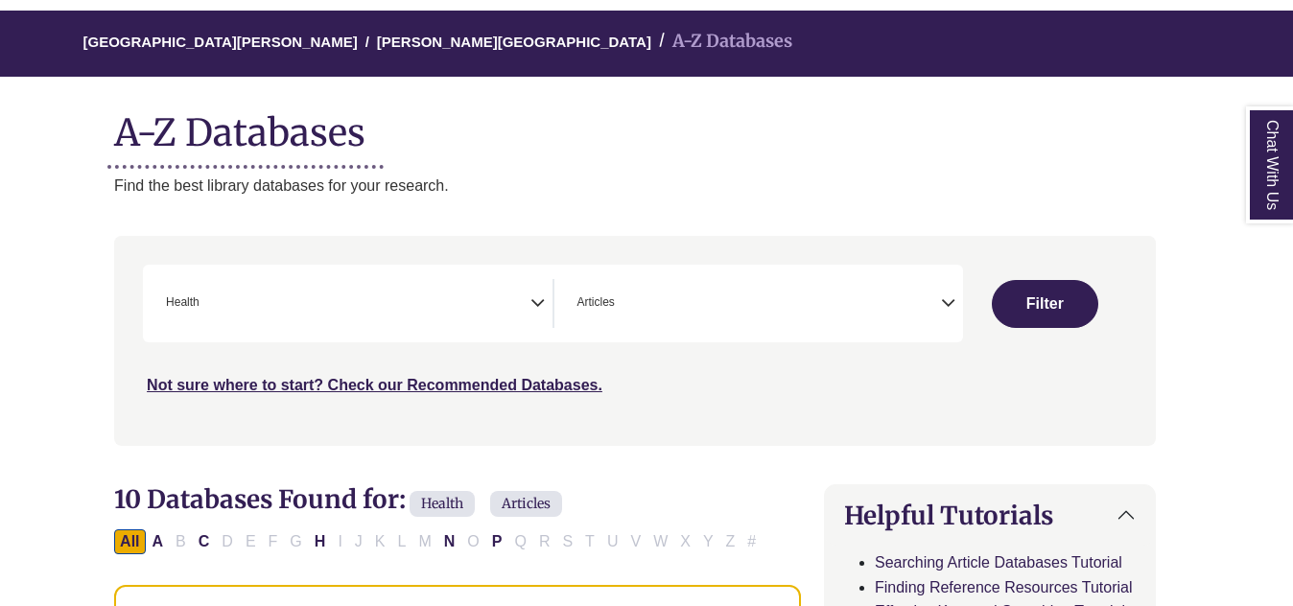
scroll to position [156, 10]
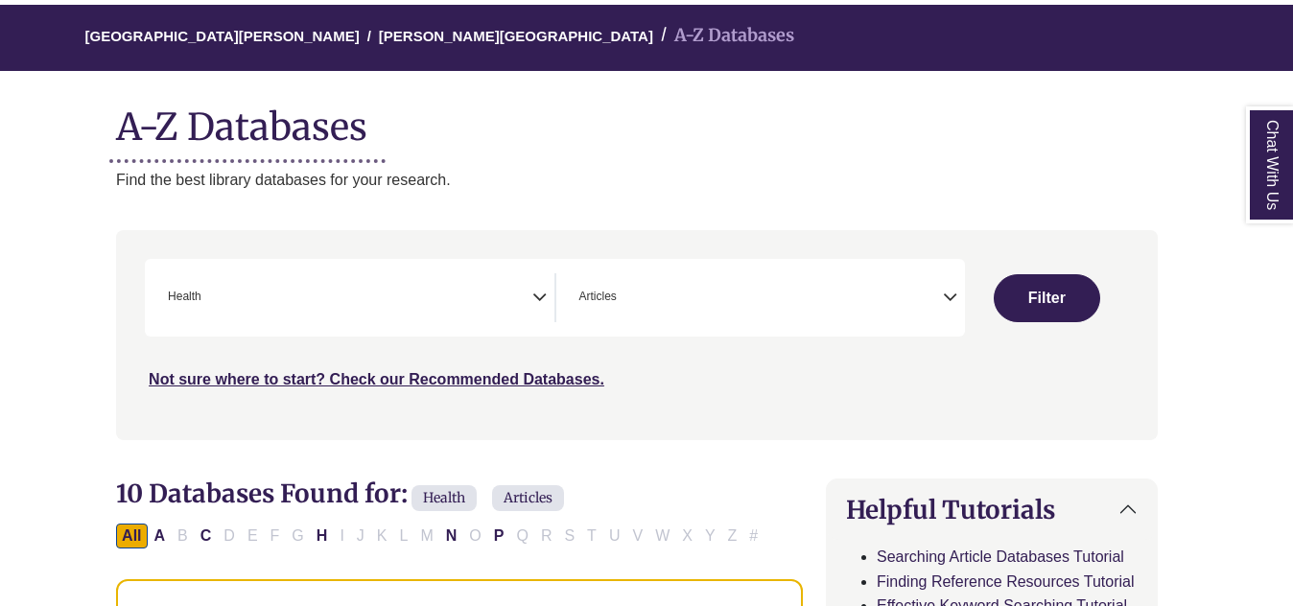
select select "Database Subject Filter"
select select "Database Types Filter"
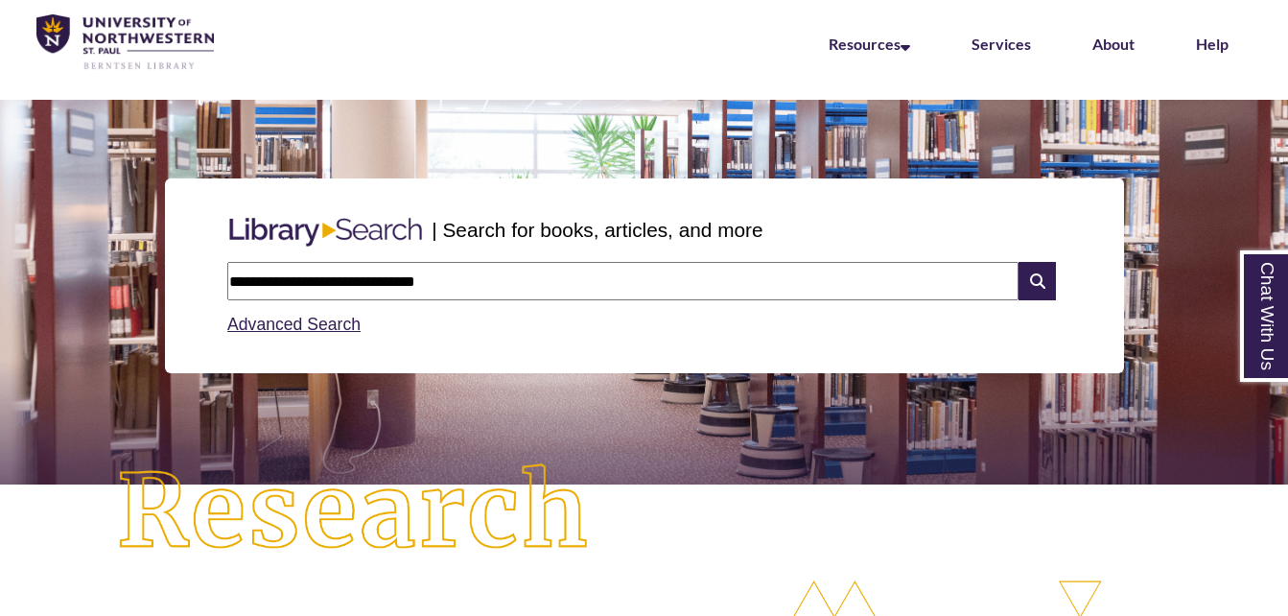
drag, startPoint x: 473, startPoint y: 288, endPoint x: 202, endPoint y: 271, distance: 270.9
click at [202, 271] on div "**********" at bounding box center [644, 275] width 959 height 195
click at [595, 308] on div "Advanced Search" at bounding box center [643, 318] width 833 height 37
click at [330, 274] on input "**********" at bounding box center [622, 281] width 791 height 38
type input "**********"
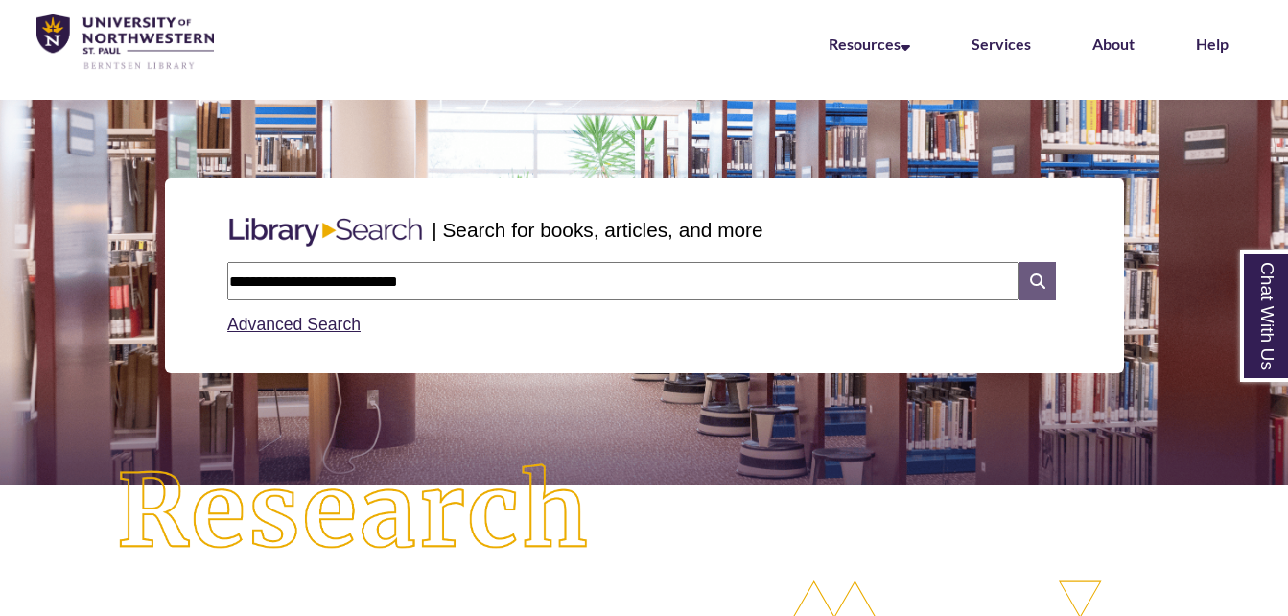
click at [1022, 293] on icon at bounding box center [1036, 281] width 36 height 38
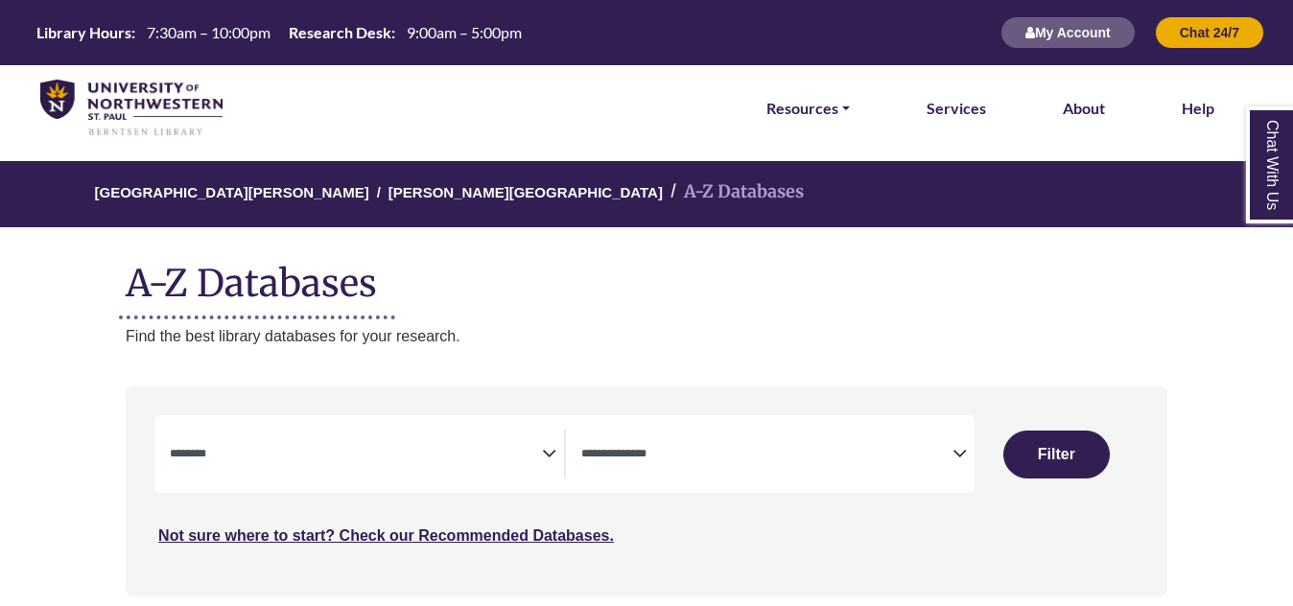
select select "Database Subject Filter"
select select "Database Types Filter"
select select "Database Subject Filter"
select select "Database Types Filter"
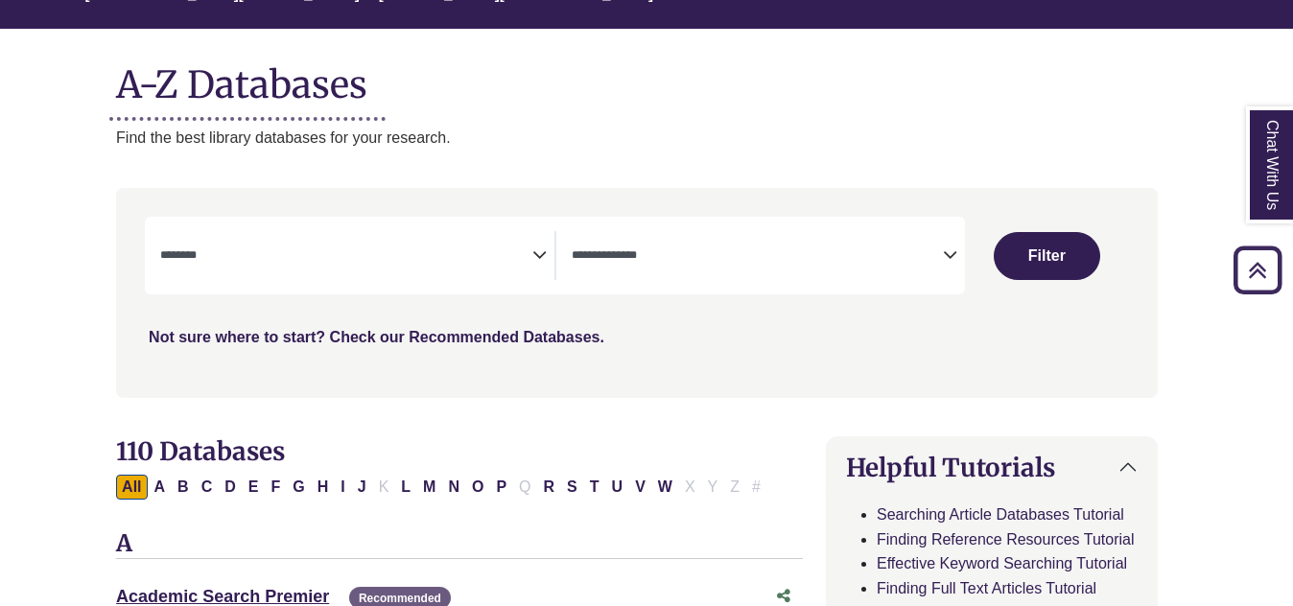
scroll to position [197, 10]
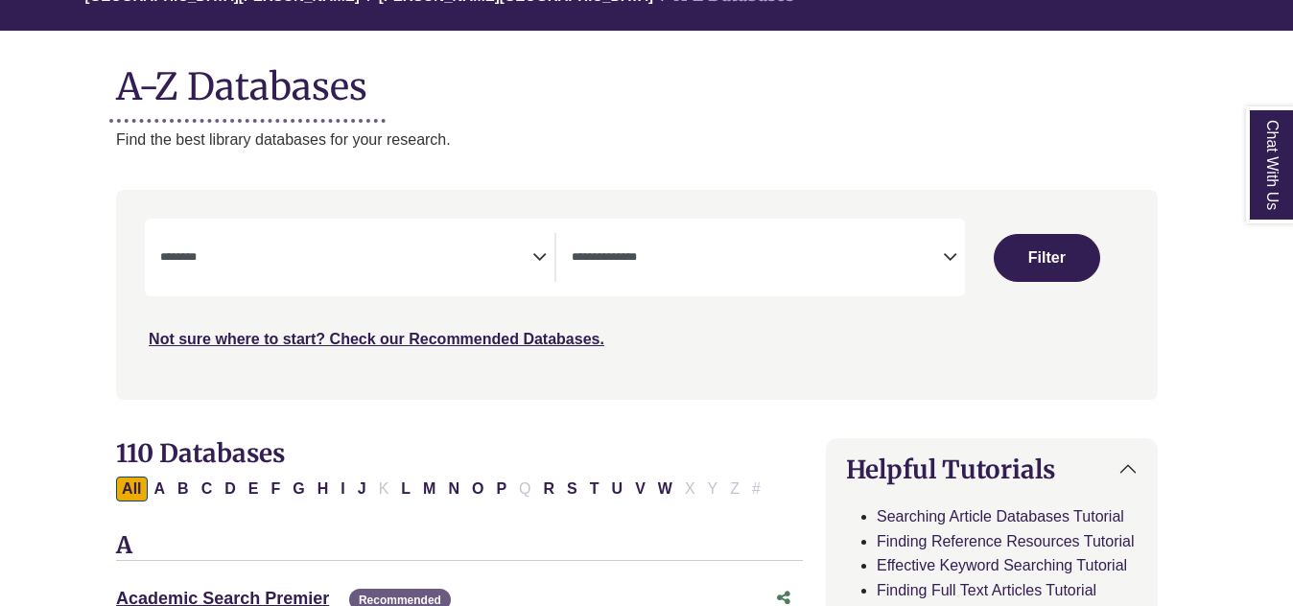
click at [354, 267] on textarea "Search" at bounding box center [345, 258] width 371 height 15
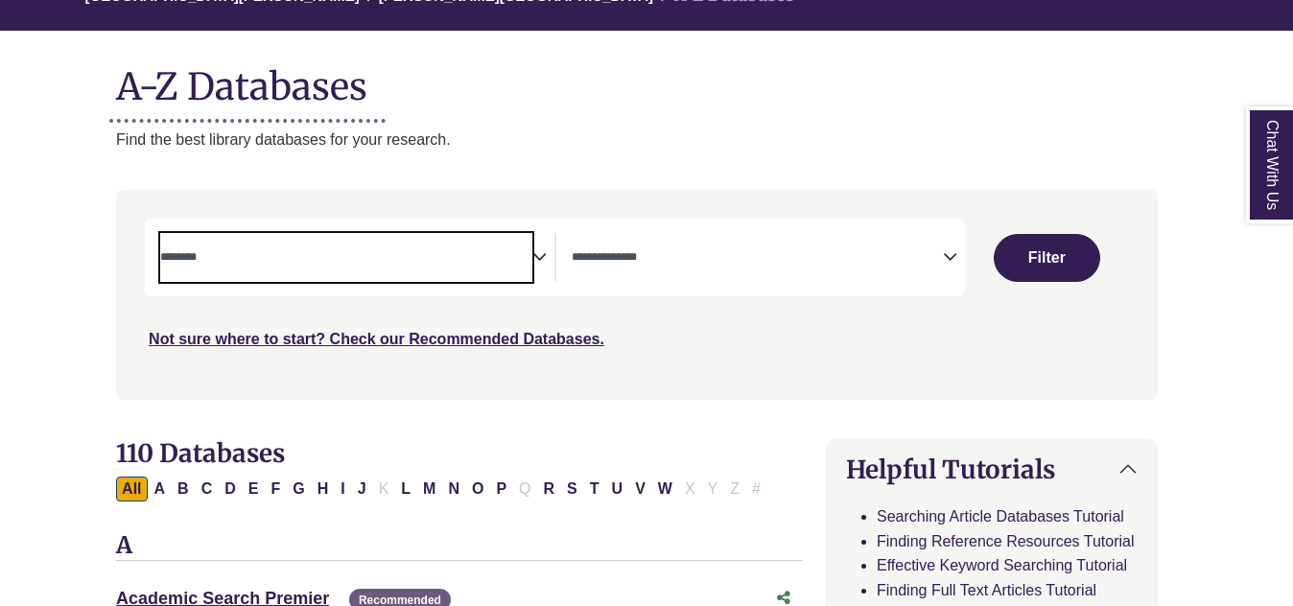
click at [762, 329] on div "Not sure where to start? Check our Recommended Databases." at bounding box center [513, 332] width 737 height 40
click at [470, 252] on textarea "Search" at bounding box center [345, 258] width 371 height 15
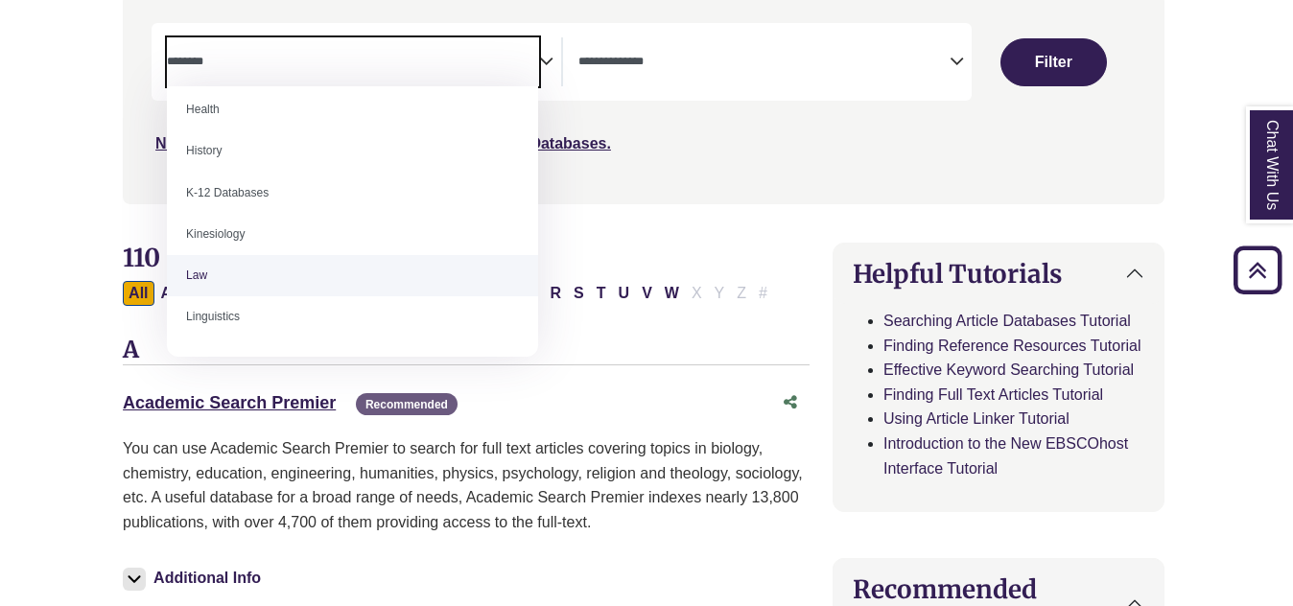
scroll to position [789, 0]
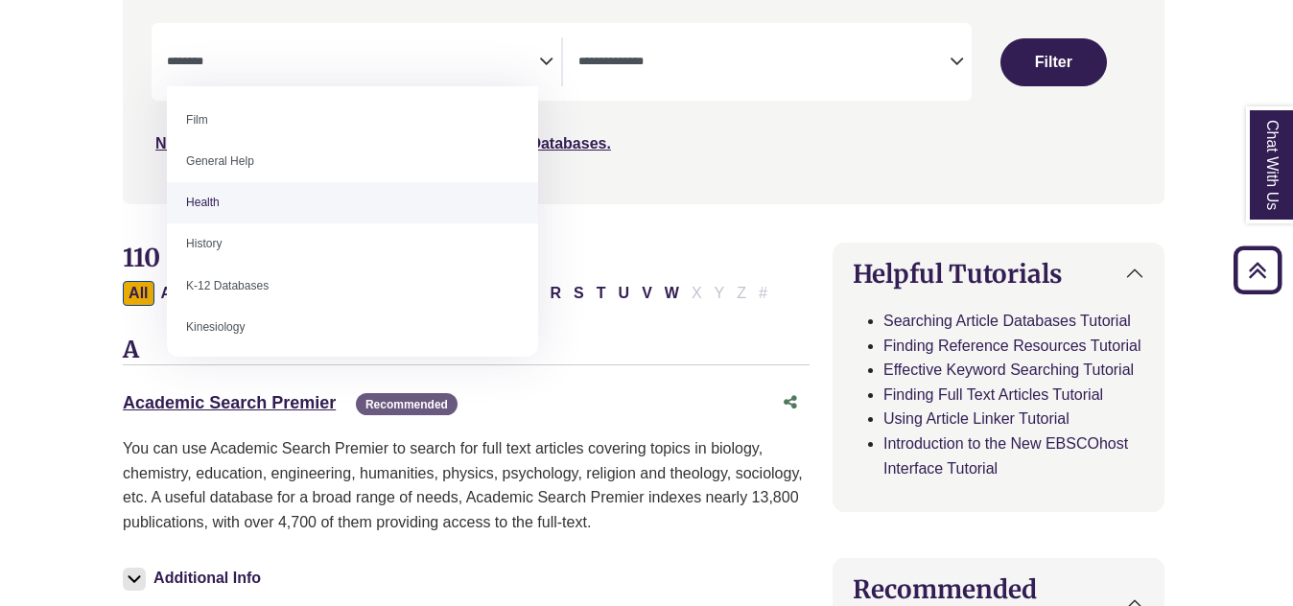
select select "*****"
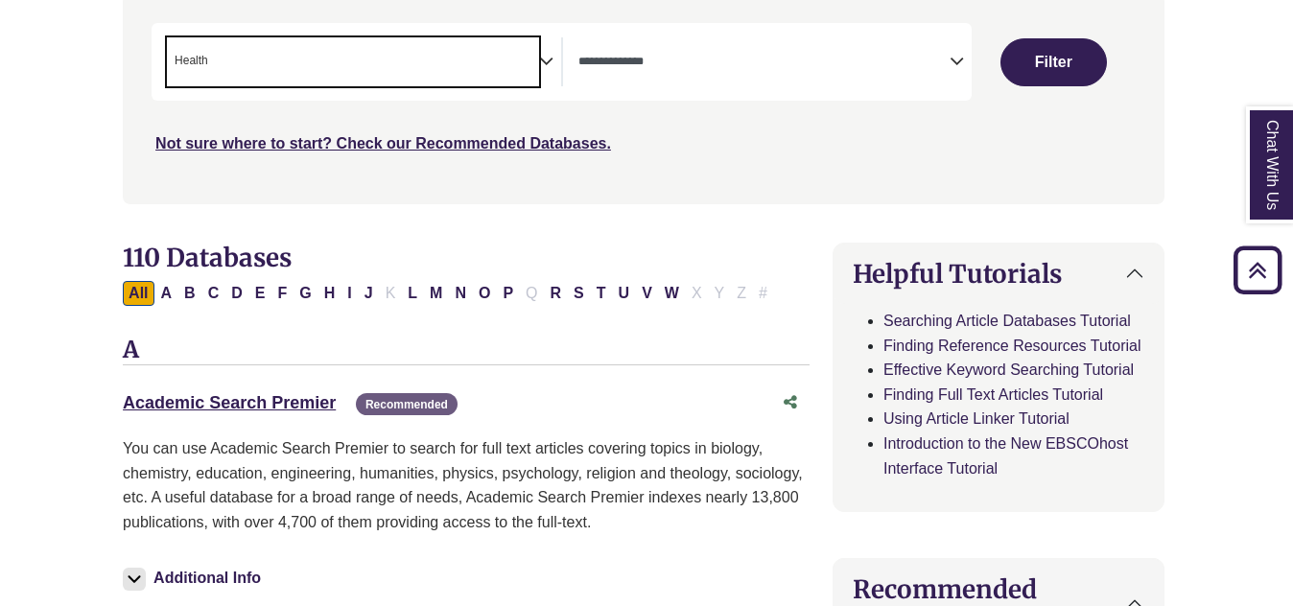
click at [866, 51] on span "Search filters" at bounding box center [763, 59] width 371 height 16
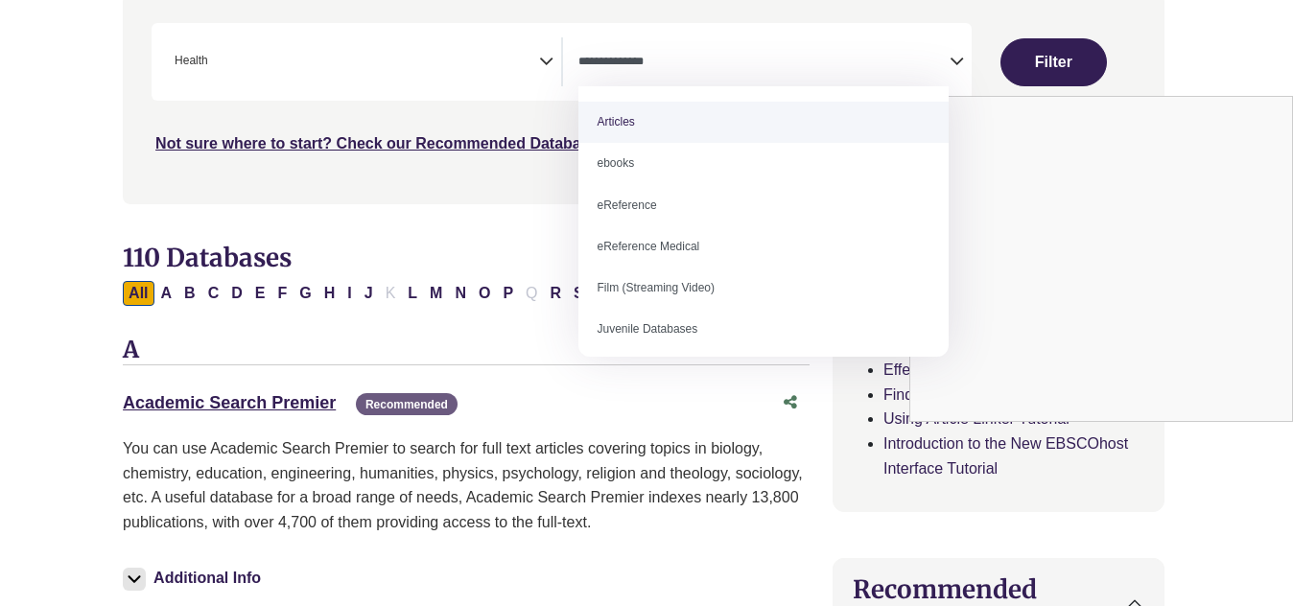
select select "*****"
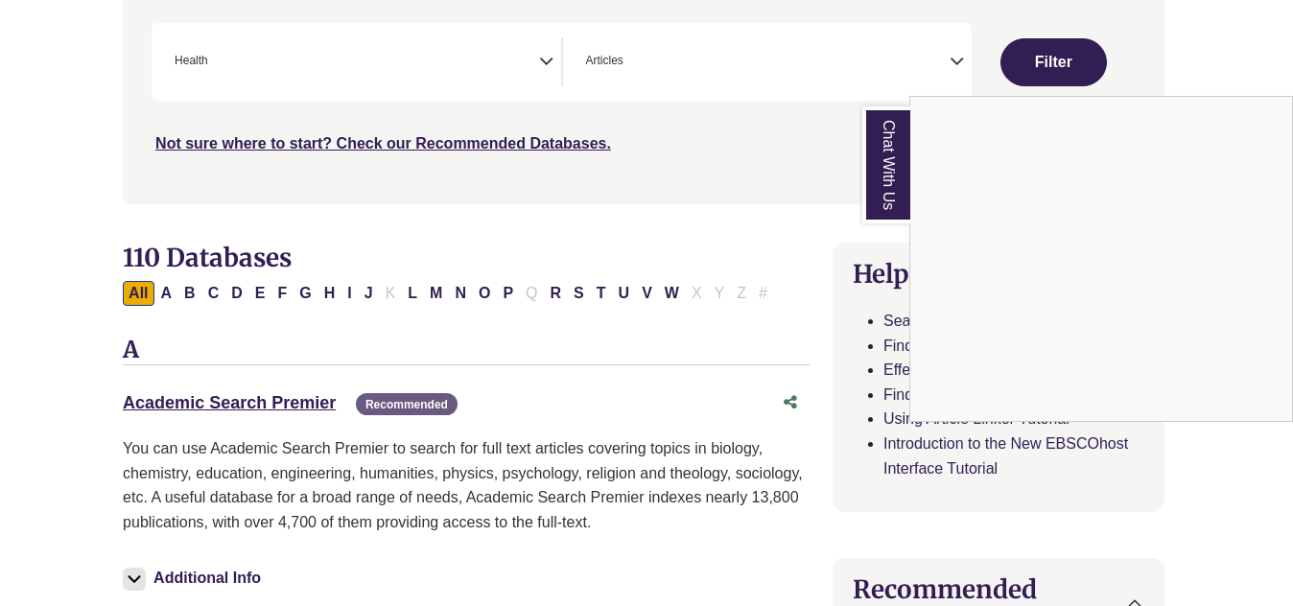
click at [1059, 45] on div "Chat With Us" at bounding box center [646, 303] width 1293 height 606
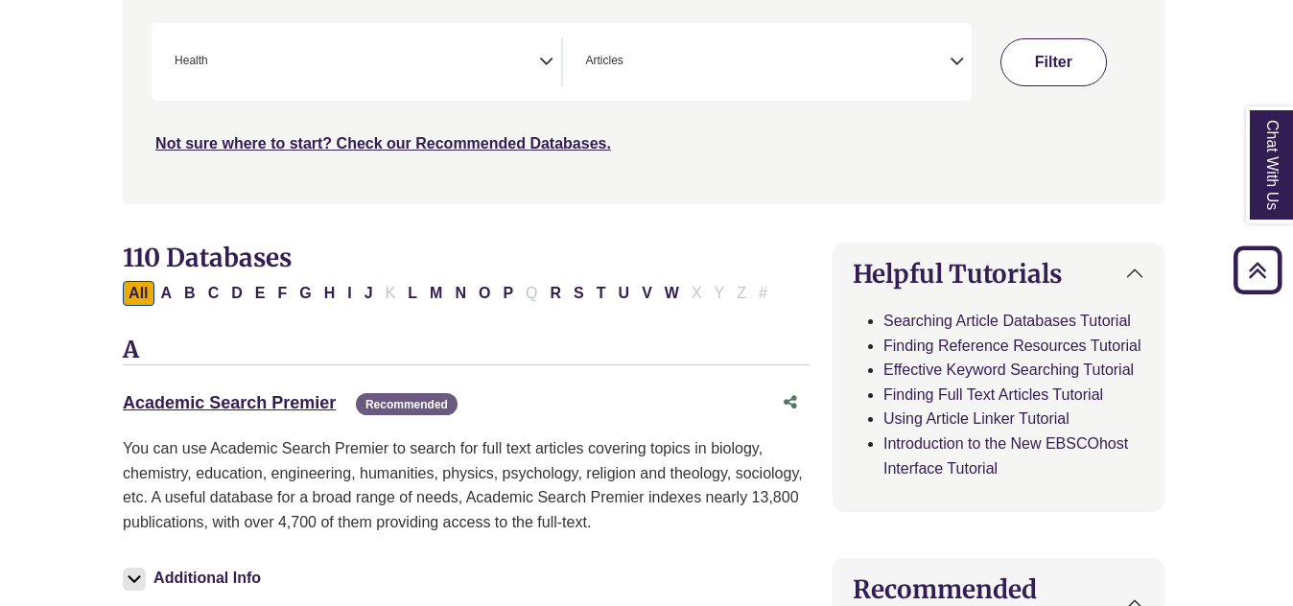
click at [1016, 52] on button "Filter" at bounding box center [1052, 62] width 105 height 48
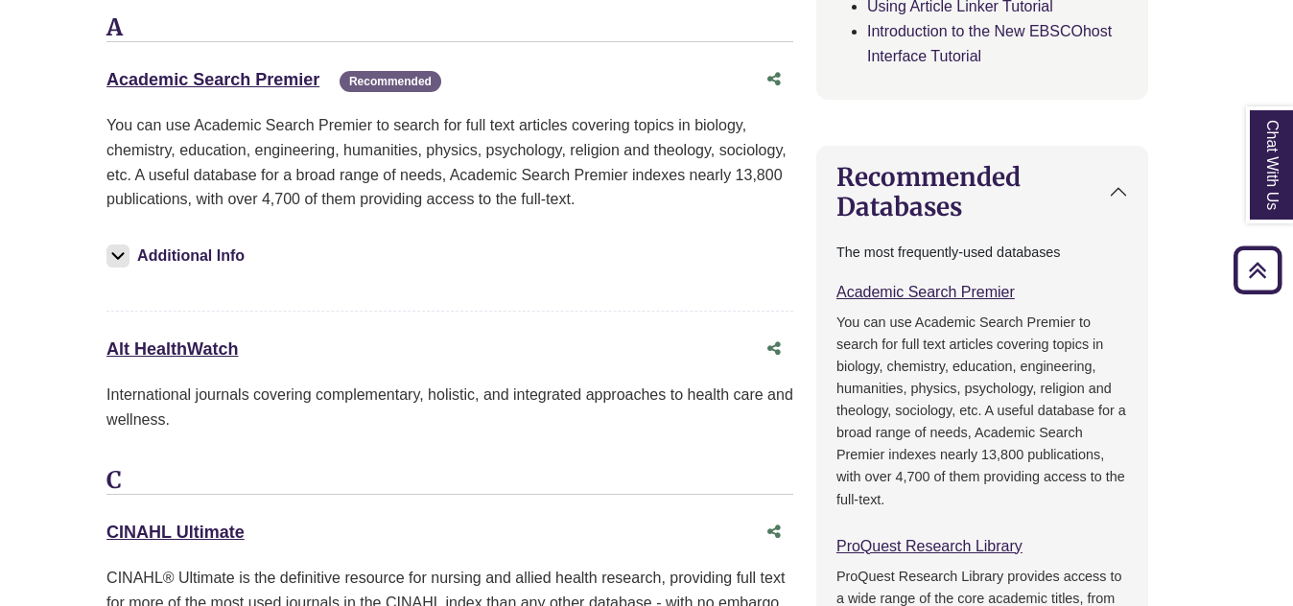
scroll to position [1169, 19]
click at [178, 350] on link "Alt HealthWatch This link opens in a new window" at bounding box center [171, 348] width 131 height 19
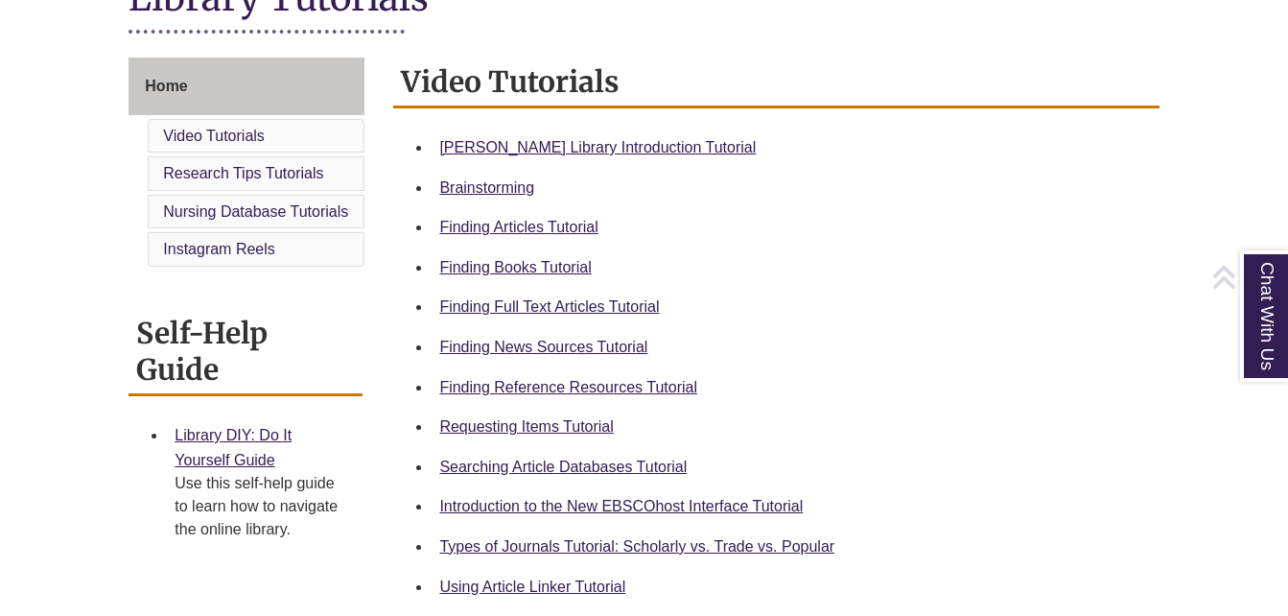
scroll to position [484, 0]
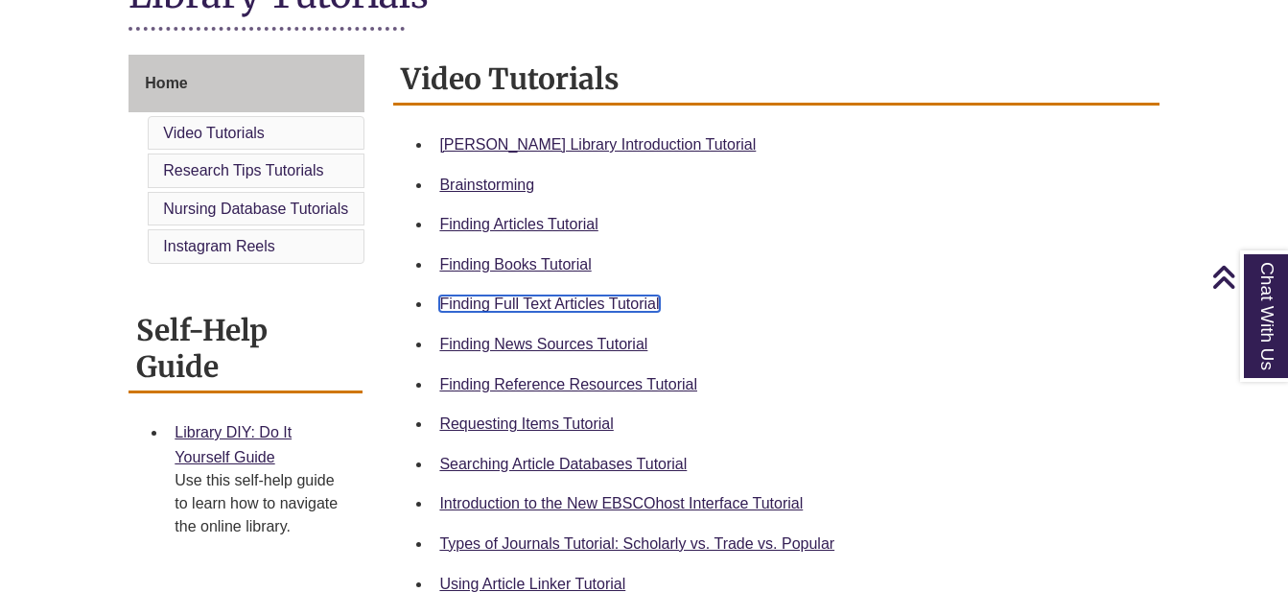
click at [551, 296] on link "Finding Full Text Articles Tutorial" at bounding box center [549, 303] width 220 height 16
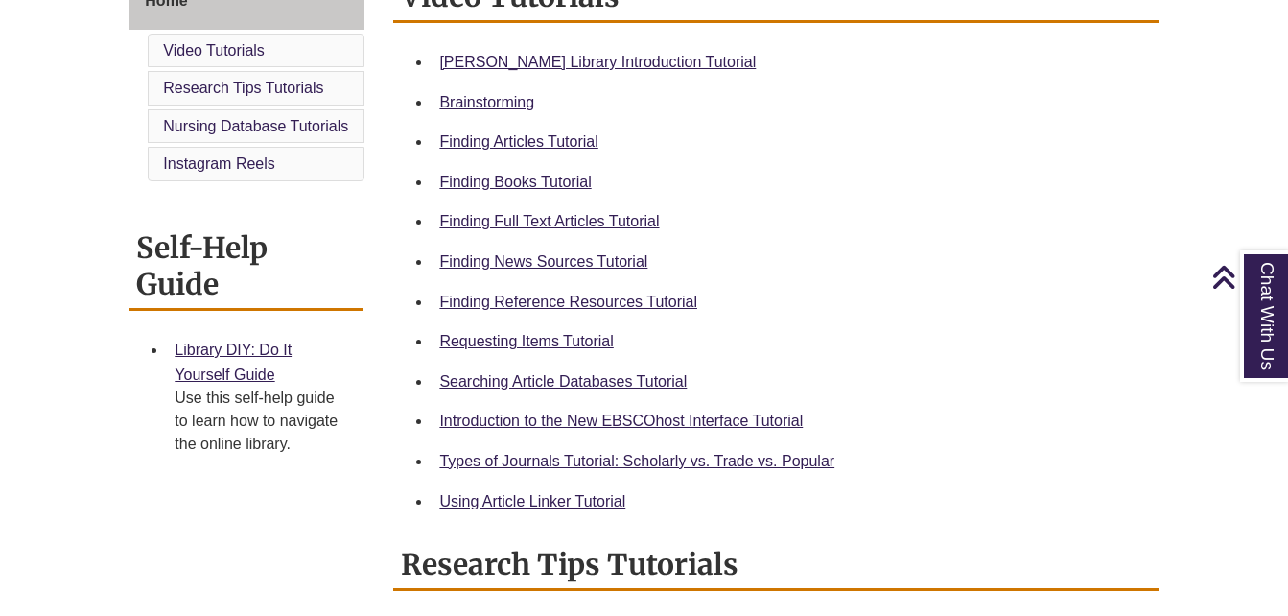
scroll to position [568, 0]
click at [529, 503] on link "Using Article Linker Tutorial" at bounding box center [532, 500] width 186 height 16
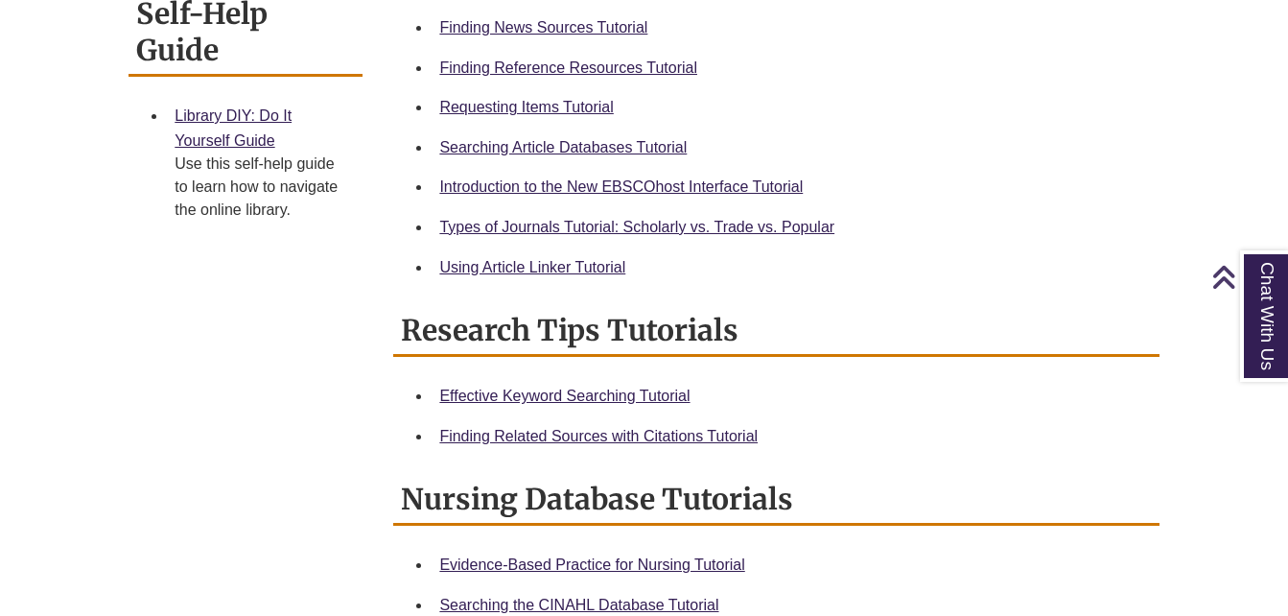
scroll to position [800, 0]
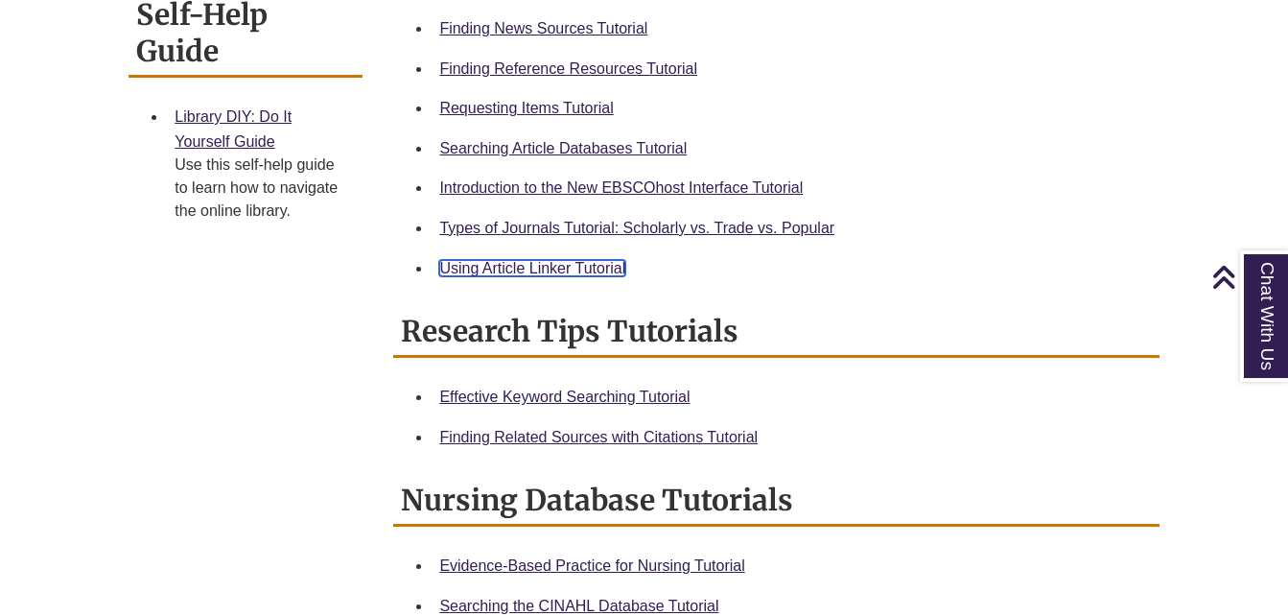
click at [528, 264] on link "Using Article Linker Tutorial" at bounding box center [532, 268] width 186 height 16
